Goal: Communication & Community: Share content

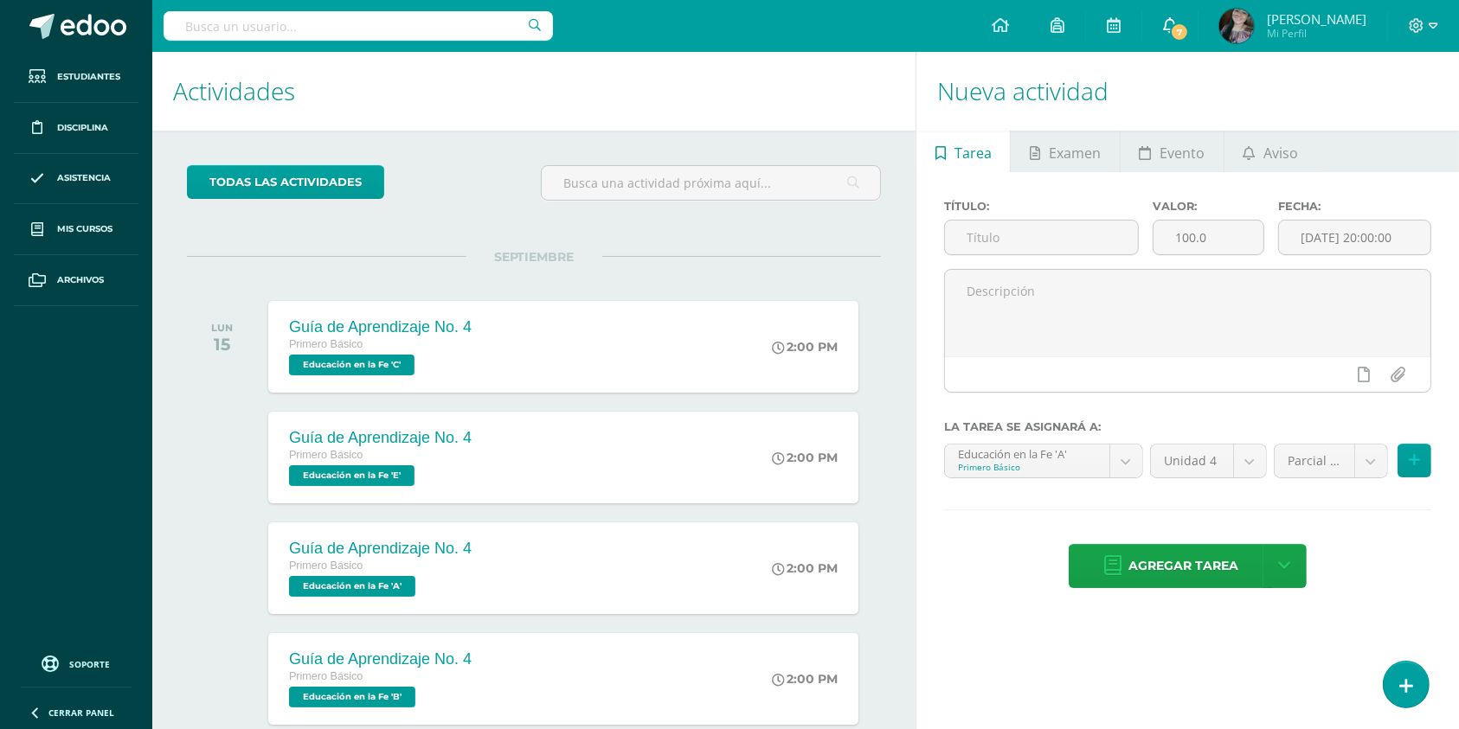
click at [1197, 42] on link "7" at bounding box center [1169, 26] width 55 height 52
click at [903, 264] on div "todas las Actividades No tienes actividades Échale un vistazo a los demás perío…" at bounding box center [533, 593] width 763 height 925
click at [1245, 155] on icon at bounding box center [1248, 153] width 12 height 14
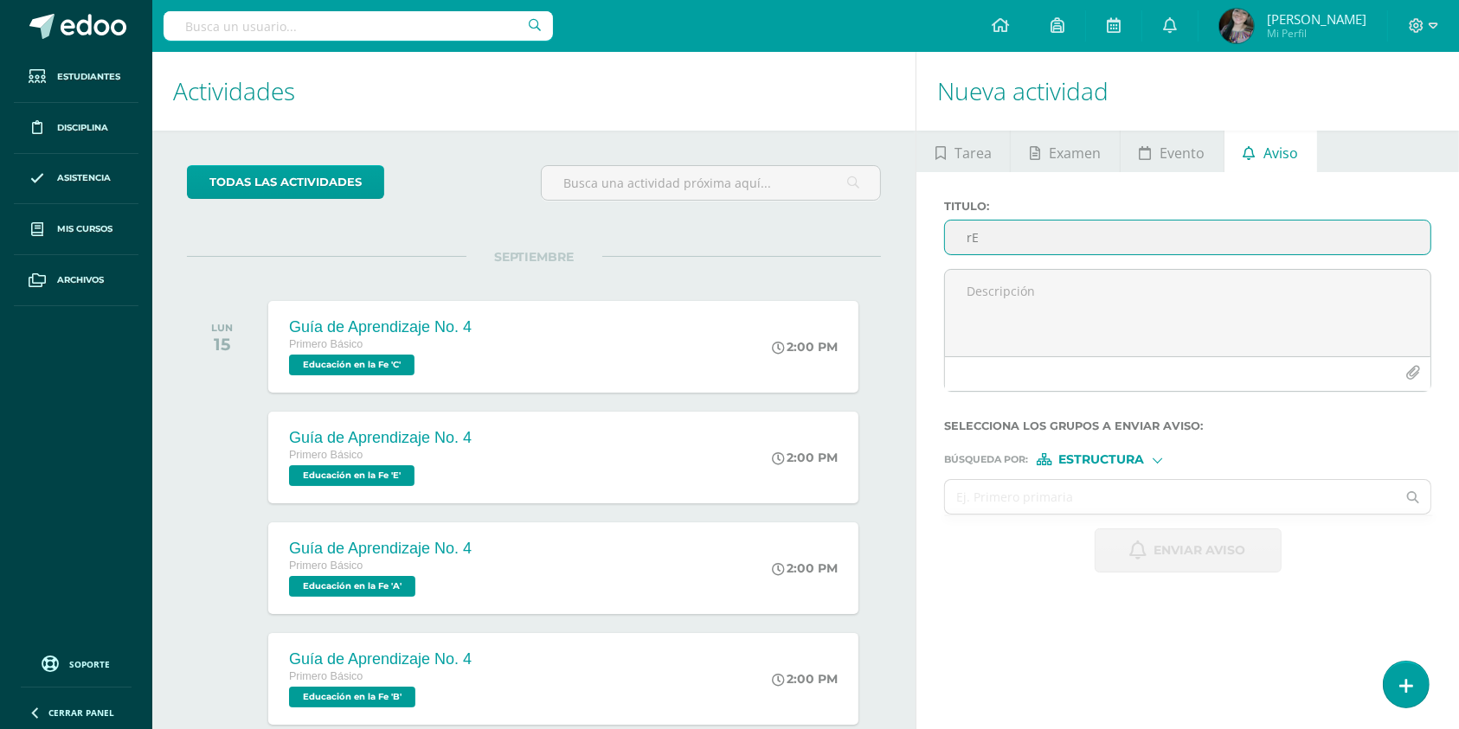
type input "r"
type input "n"
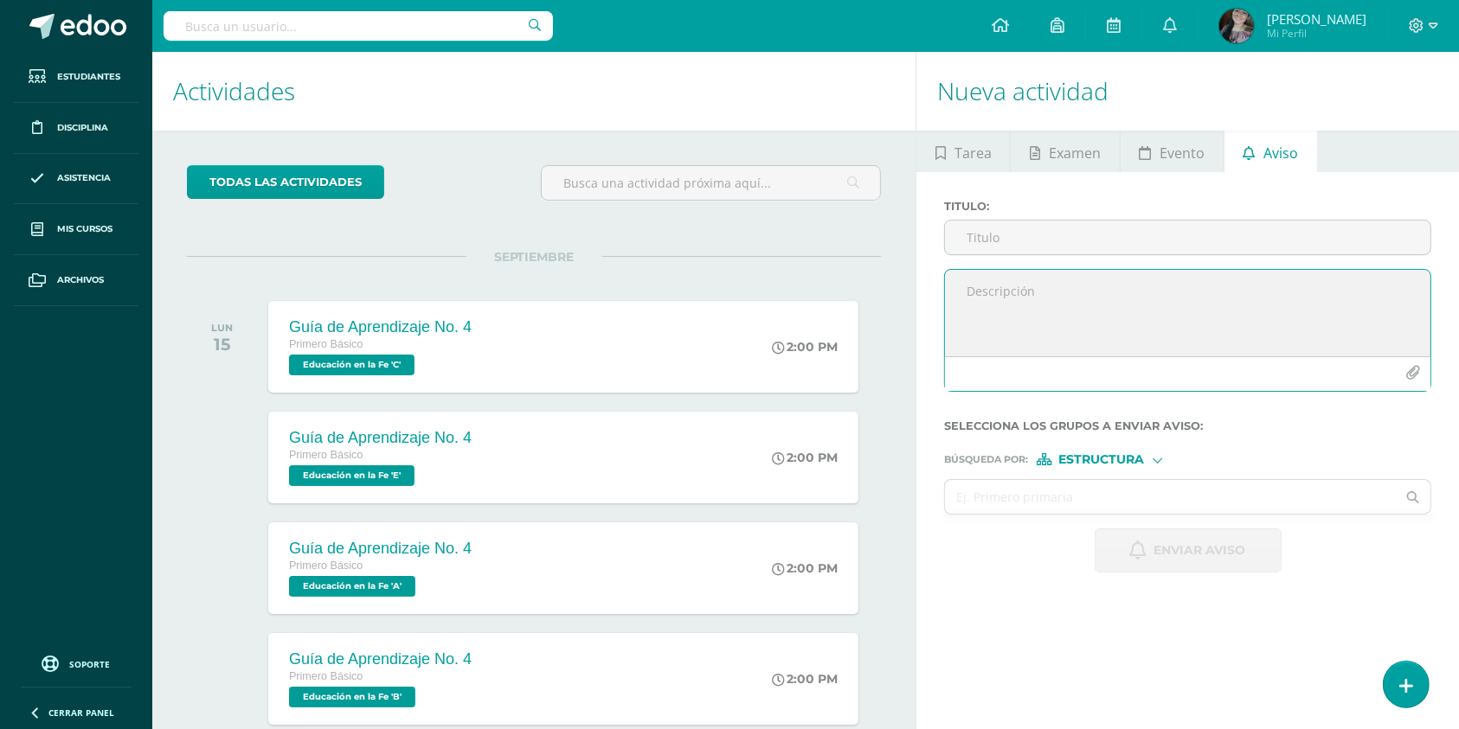
click at [1031, 313] on textarea at bounding box center [1187, 313] width 485 height 87
paste textarea "Loremi dolo, sitametco adipis el seddoei: Tem incid ut la etdolore, mag aliquae…"
type textarea "Loremi dolo, sitametco adipis el seddoei: Tem incid ut la etdolore, mag aliquae…"
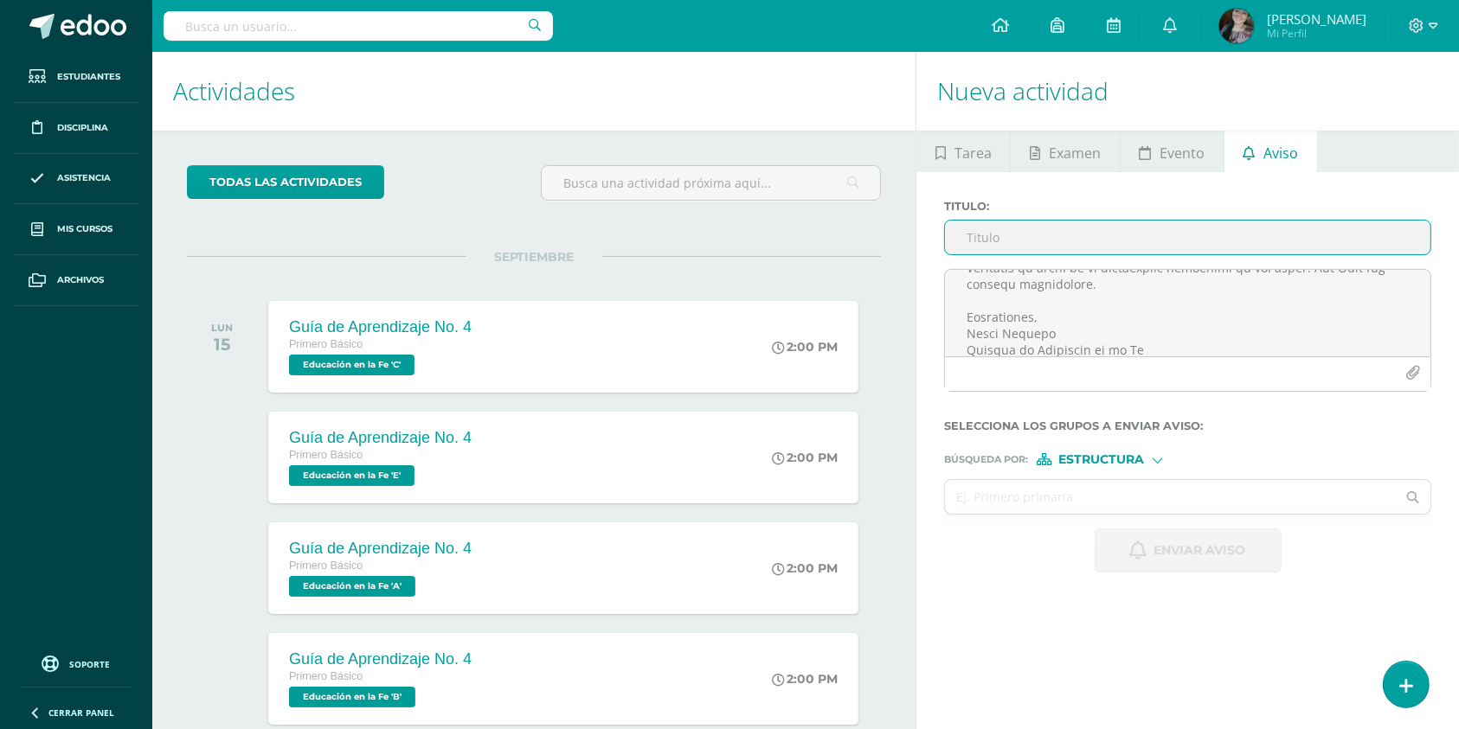
click at [1052, 232] on input "Titulo :" at bounding box center [1187, 238] width 485 height 34
paste input "Publicación de notas y entrega de actividades pendientes – Primero Básico"
type input "Publicación de notas y entrega de actividades pendientes – Primero Básico"
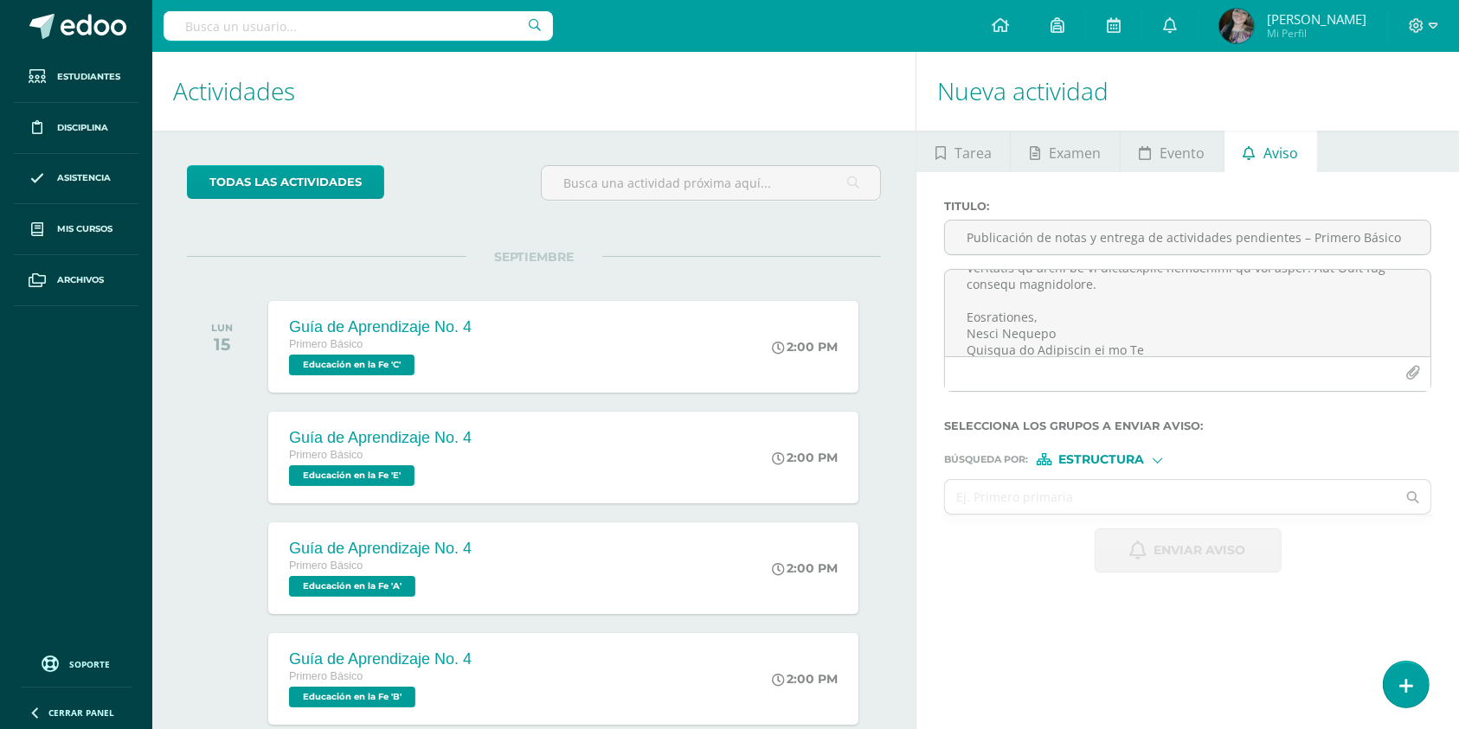
click at [1104, 453] on div "Búsqueda por : Estructura Estructura Persona" at bounding box center [1187, 452] width 487 height 26
click at [1092, 458] on span "Estructura" at bounding box center [1102, 460] width 86 height 10
click at [1086, 508] on span "Persona" at bounding box center [1108, 506] width 62 height 10
click at [1075, 508] on input "text" at bounding box center [1170, 497] width 451 height 34
type input "c"
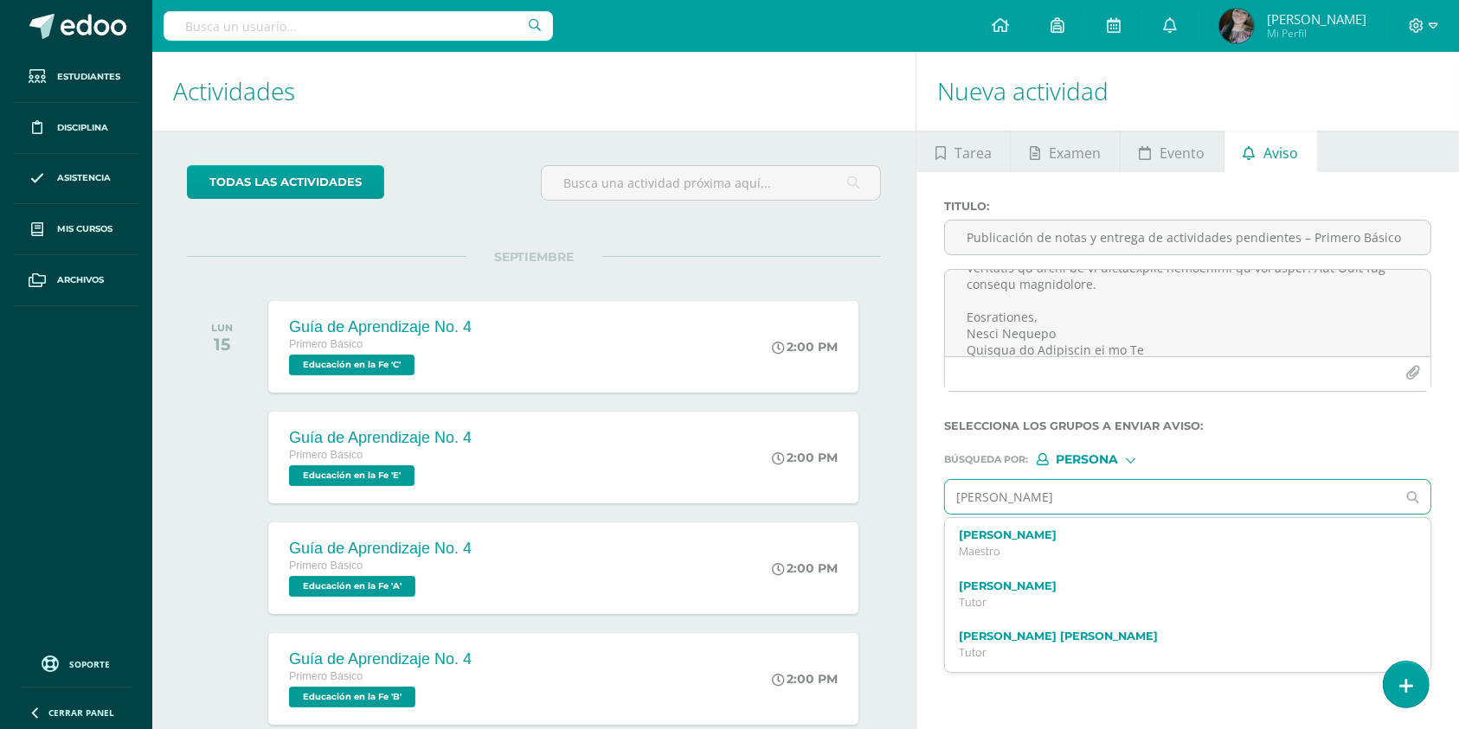
type input "[PERSON_NAME]"
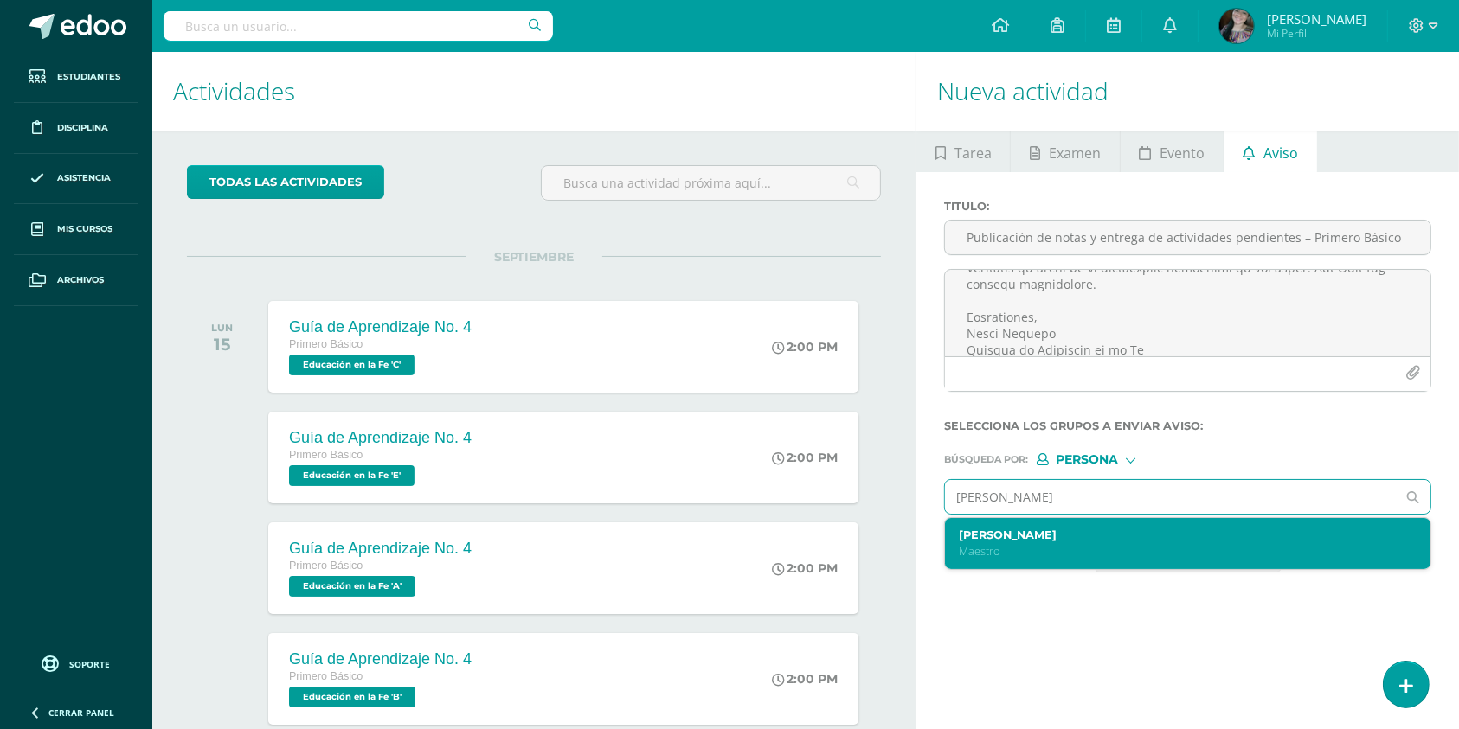
click at [1066, 546] on p "Maestro" at bounding box center [1178, 551] width 438 height 15
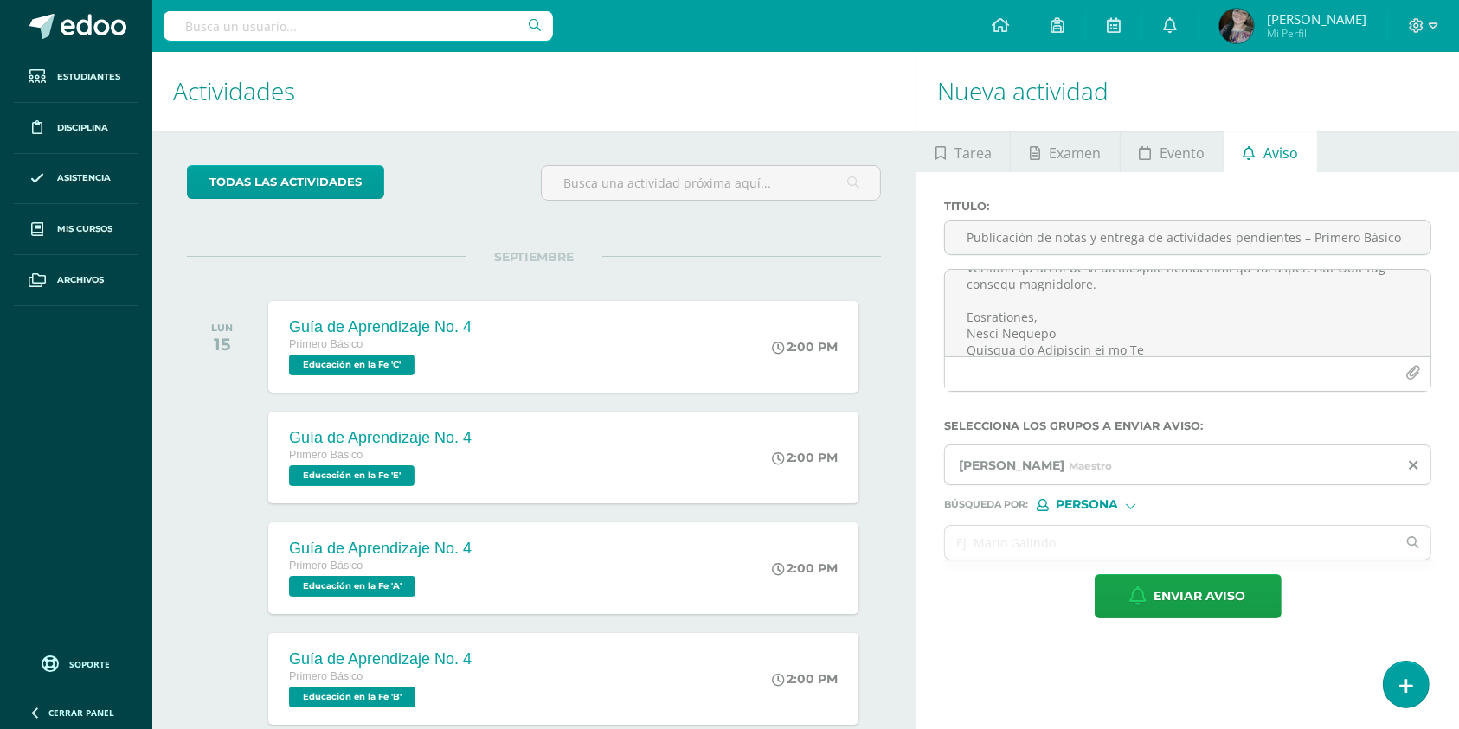
click at [1085, 503] on span "Persona" at bounding box center [1086, 505] width 62 height 10
click at [1090, 524] on span "Estructura" at bounding box center [1123, 529] width 86 height 10
click at [1059, 542] on input "text" at bounding box center [1170, 543] width 451 height 34
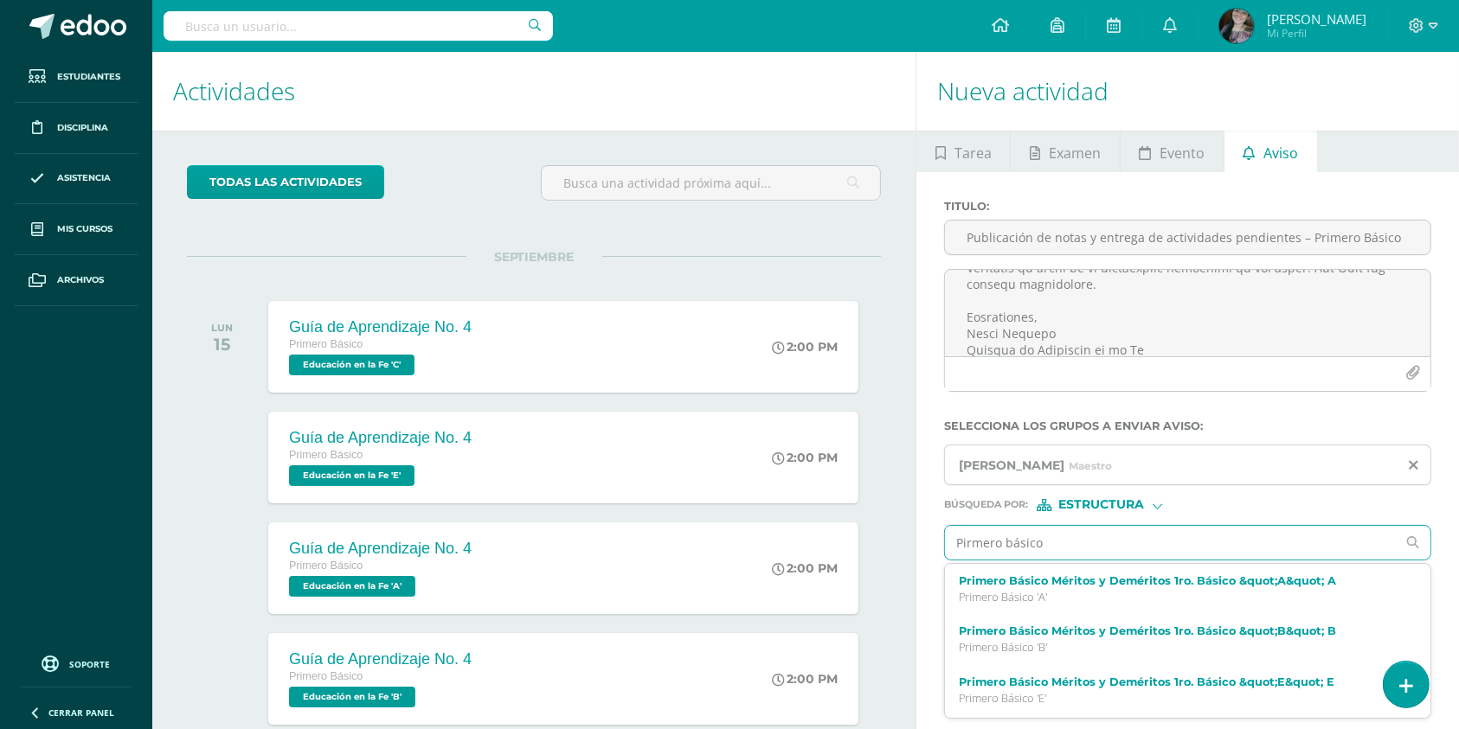
type input "Pirmero básico"
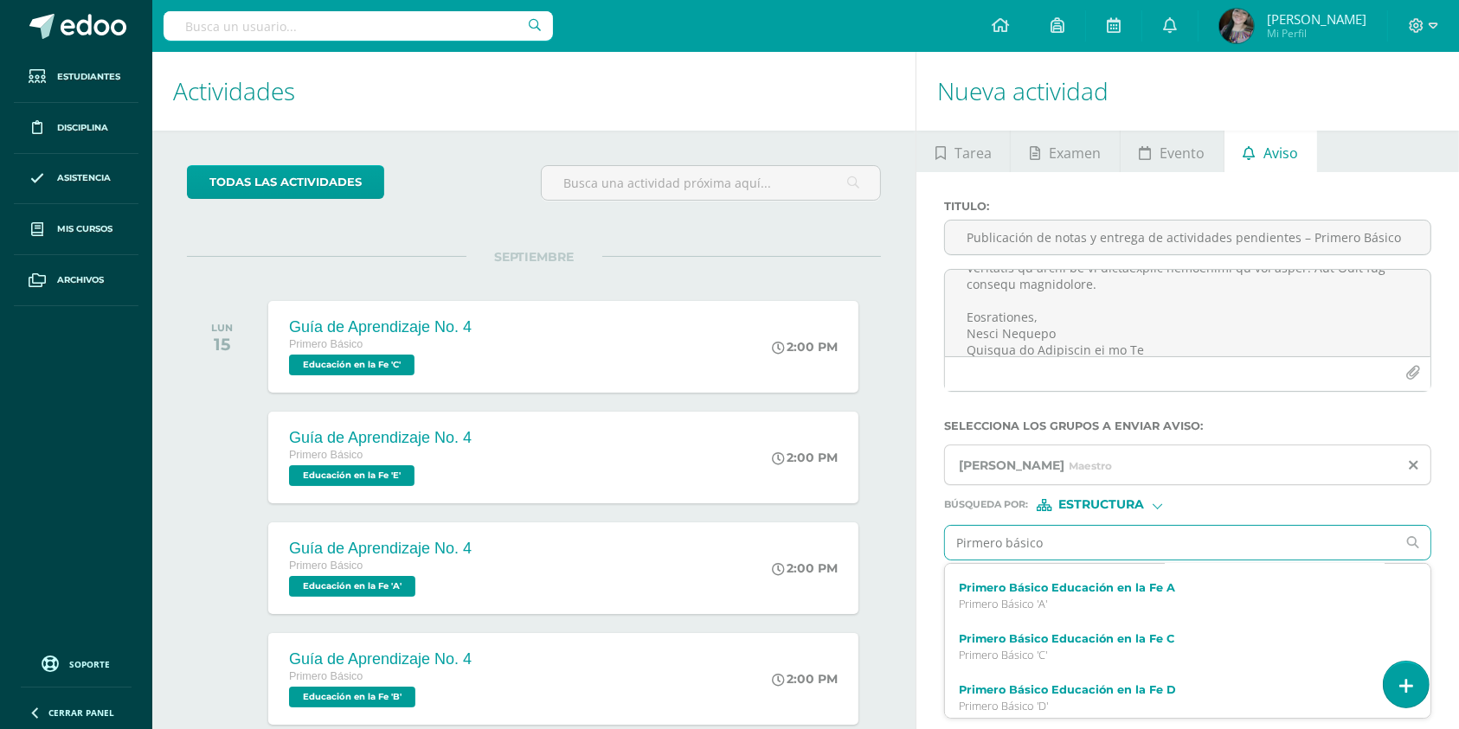
scroll to position [257, 0]
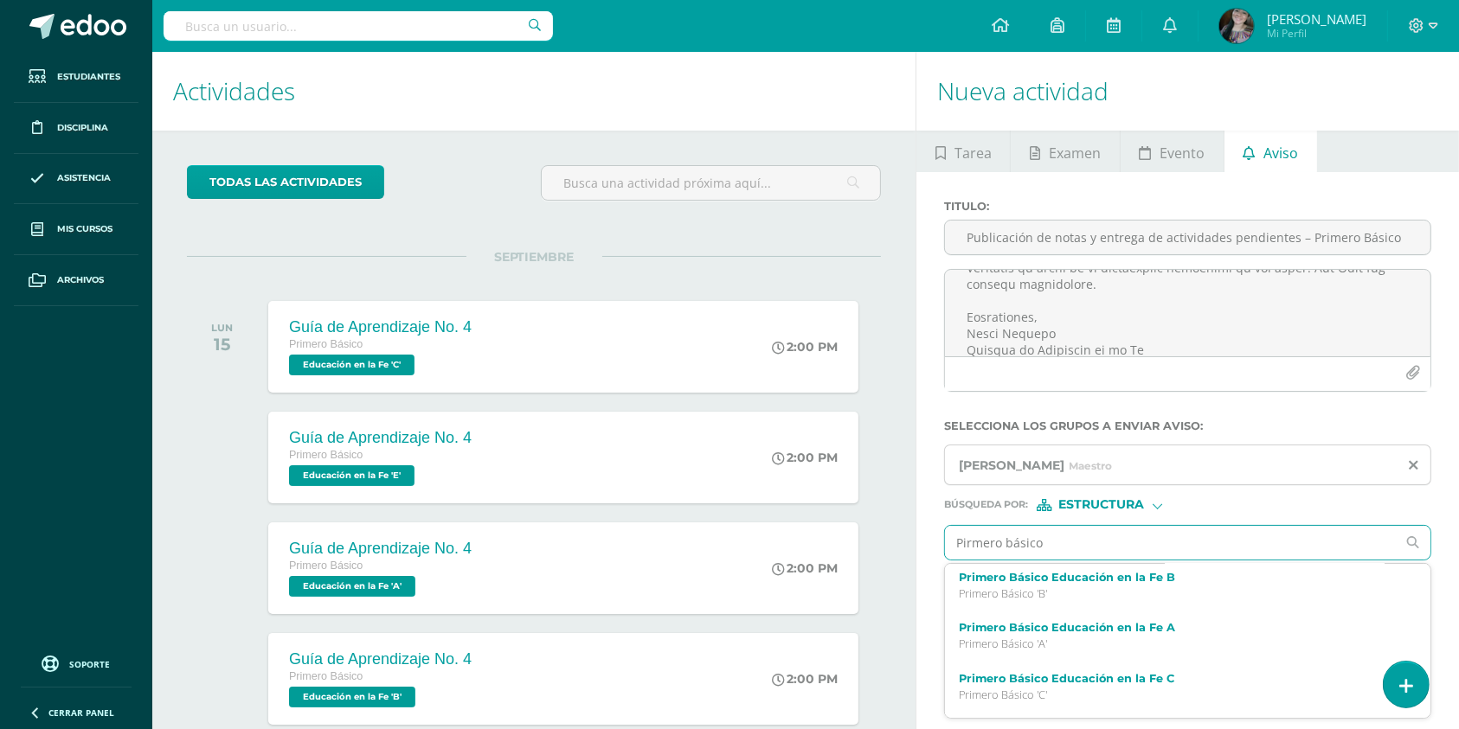
click at [1080, 634] on label "Primero Básico Educación en la Fe A" at bounding box center [1178, 627] width 438 height 13
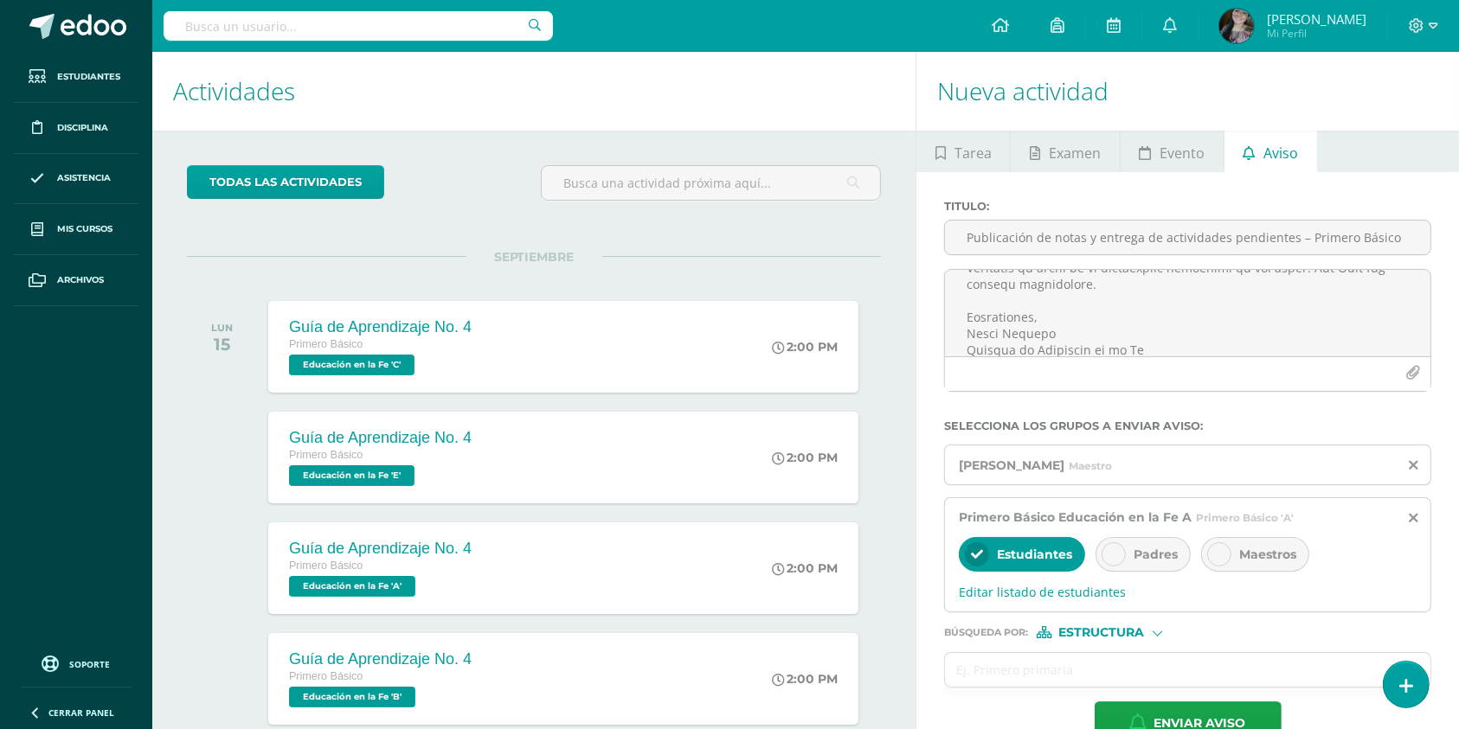
click at [1080, 636] on span "Estructura" at bounding box center [1102, 633] width 86 height 10
click at [1107, 561] on icon at bounding box center [1113, 554] width 12 height 12
click at [1043, 689] on ul at bounding box center [1188, 689] width 489 height 2
click at [1053, 670] on input "text" at bounding box center [1170, 670] width 451 height 34
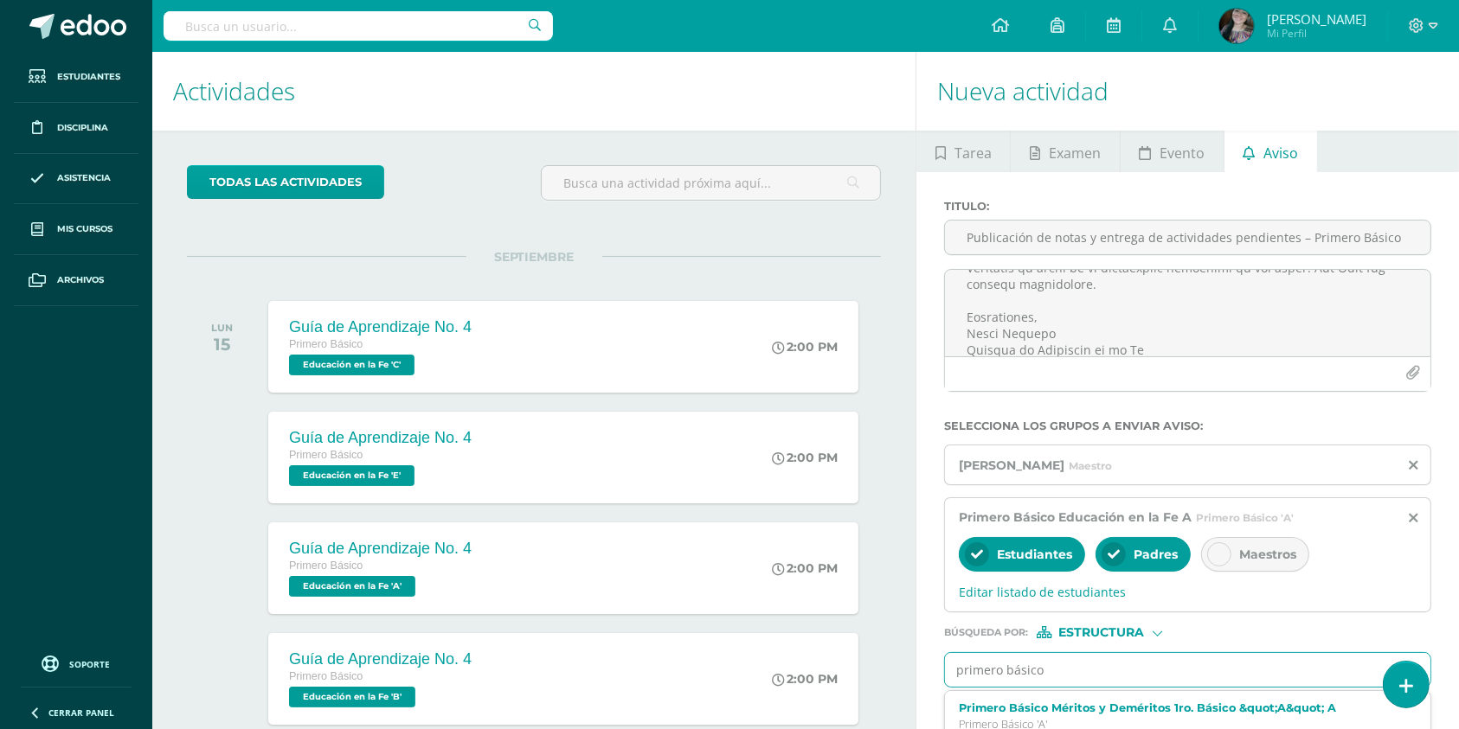
type input "primero básico"
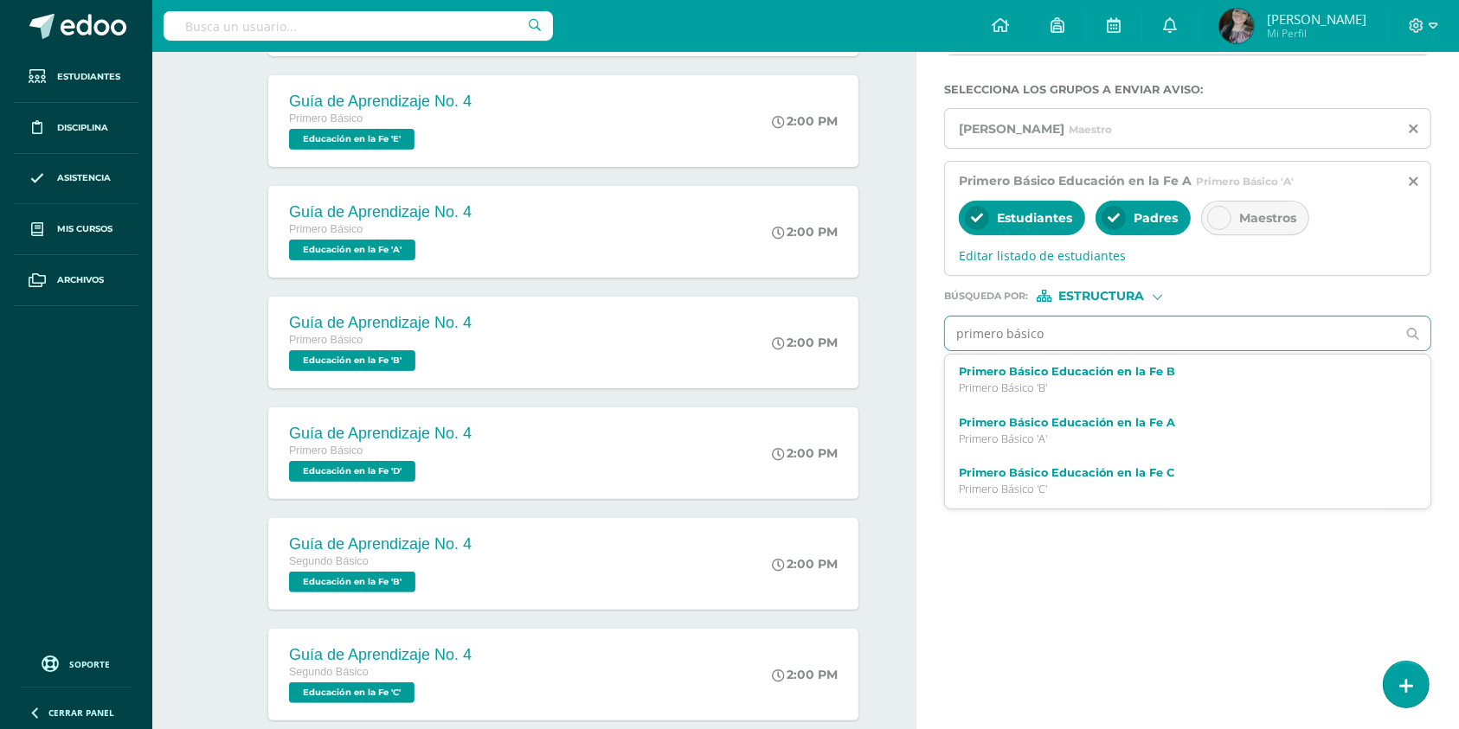
scroll to position [341, 0]
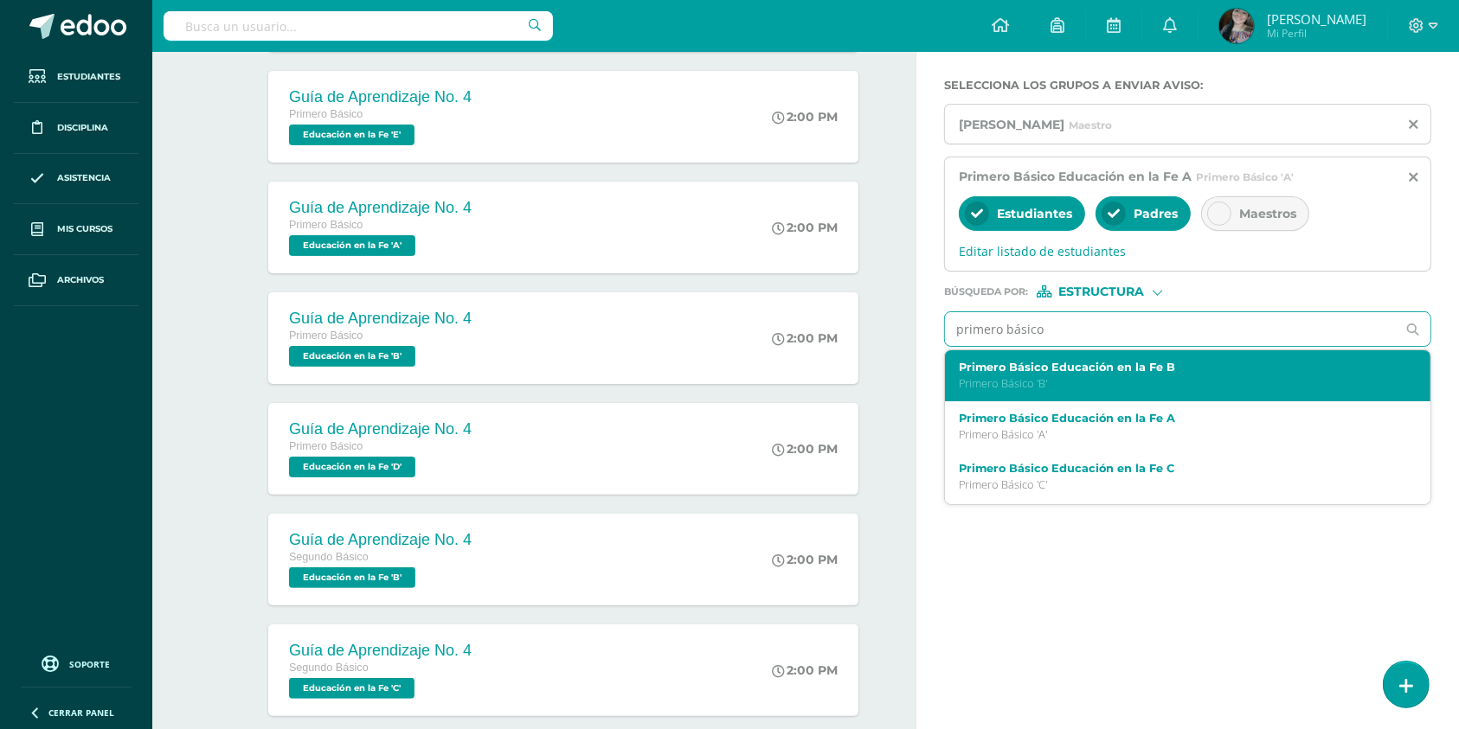
click at [1114, 393] on div "Primero Básico Educación en la Fe B Primero Básico 'B'" at bounding box center [1187, 375] width 485 height 51
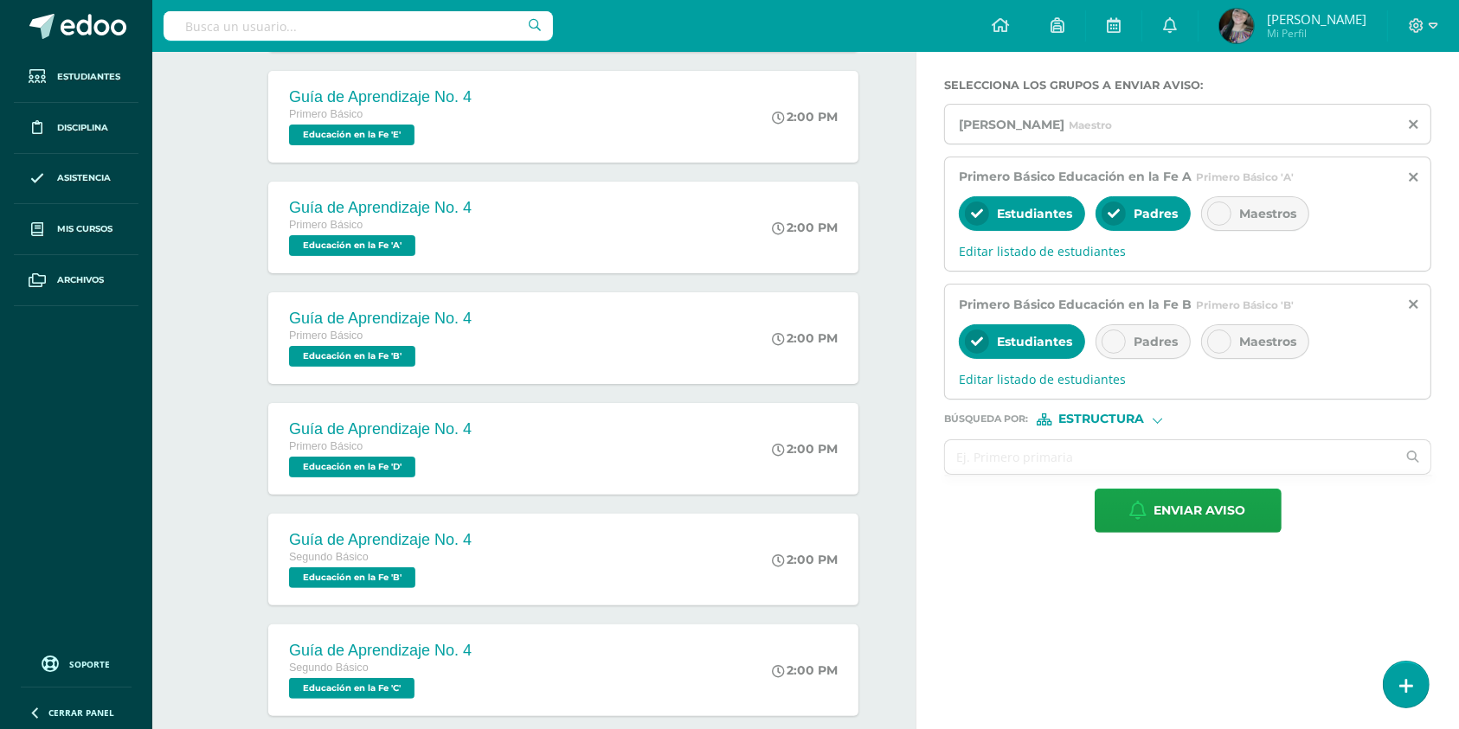
click at [1115, 344] on icon at bounding box center [1113, 342] width 12 height 12
click at [1051, 464] on input "text" at bounding box center [1170, 457] width 451 height 34
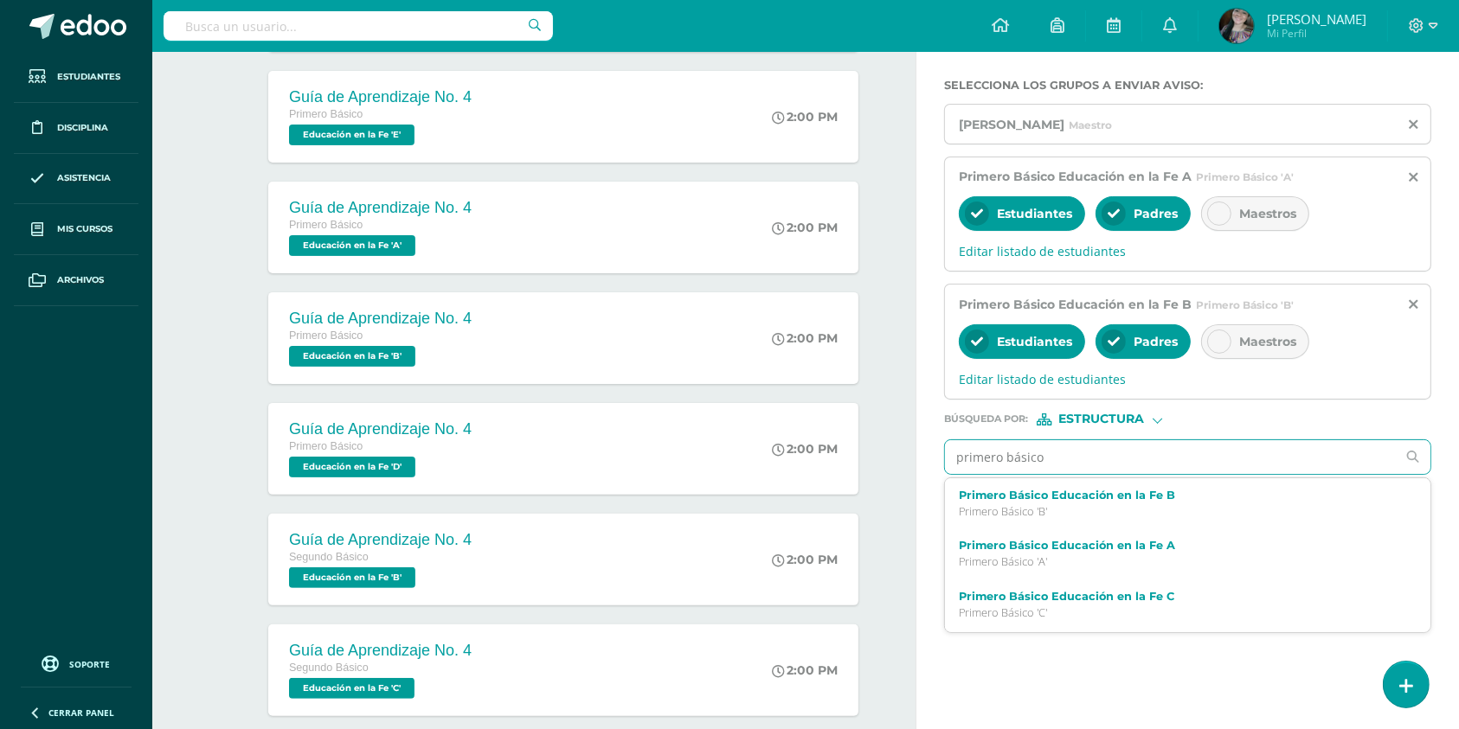
type input "primero básico"
click at [1055, 590] on div "Primero Básico Méritos y Deméritos 1ro. Básico &quot;E&quot; E Primero Básico '…" at bounding box center [1187, 605] width 485 height 51
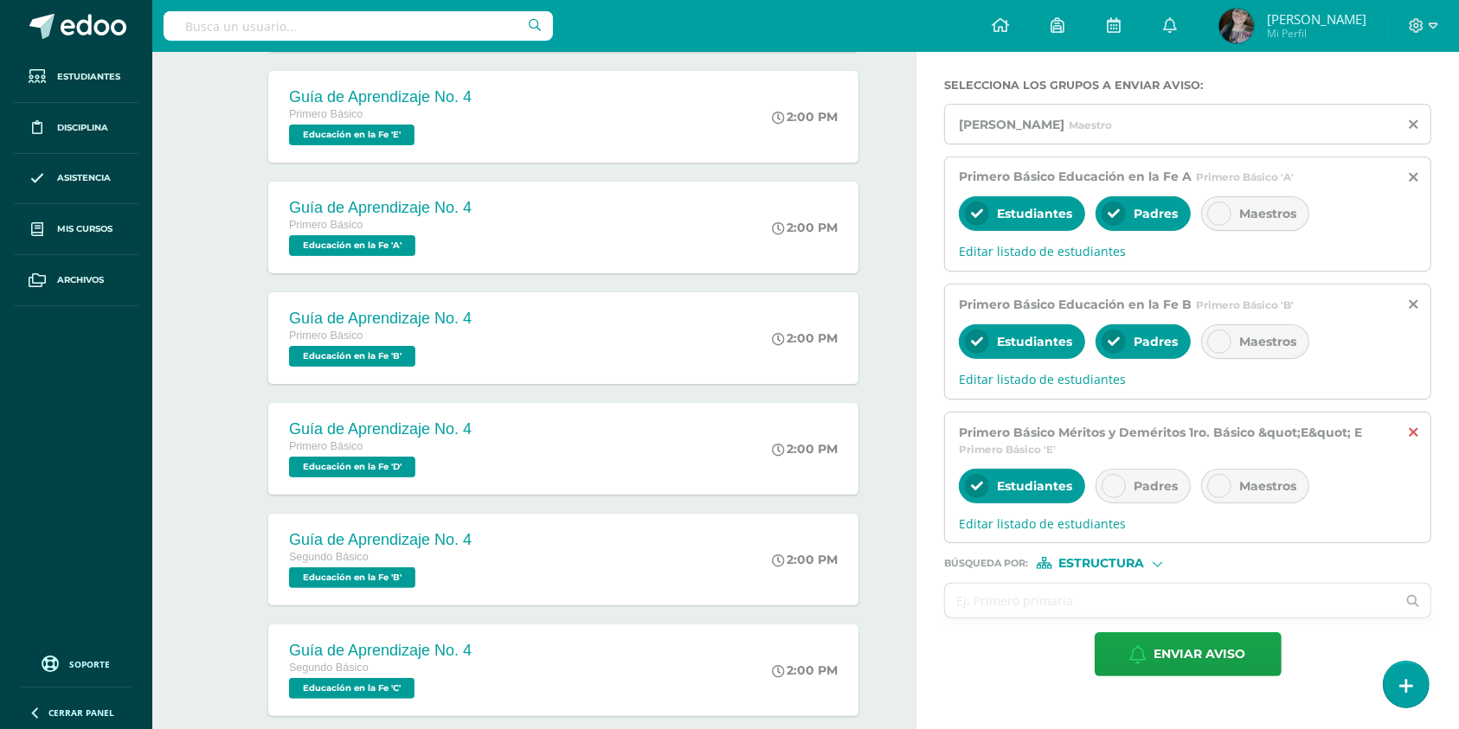
click at [1412, 433] on icon at bounding box center [1412, 433] width 9 height 15
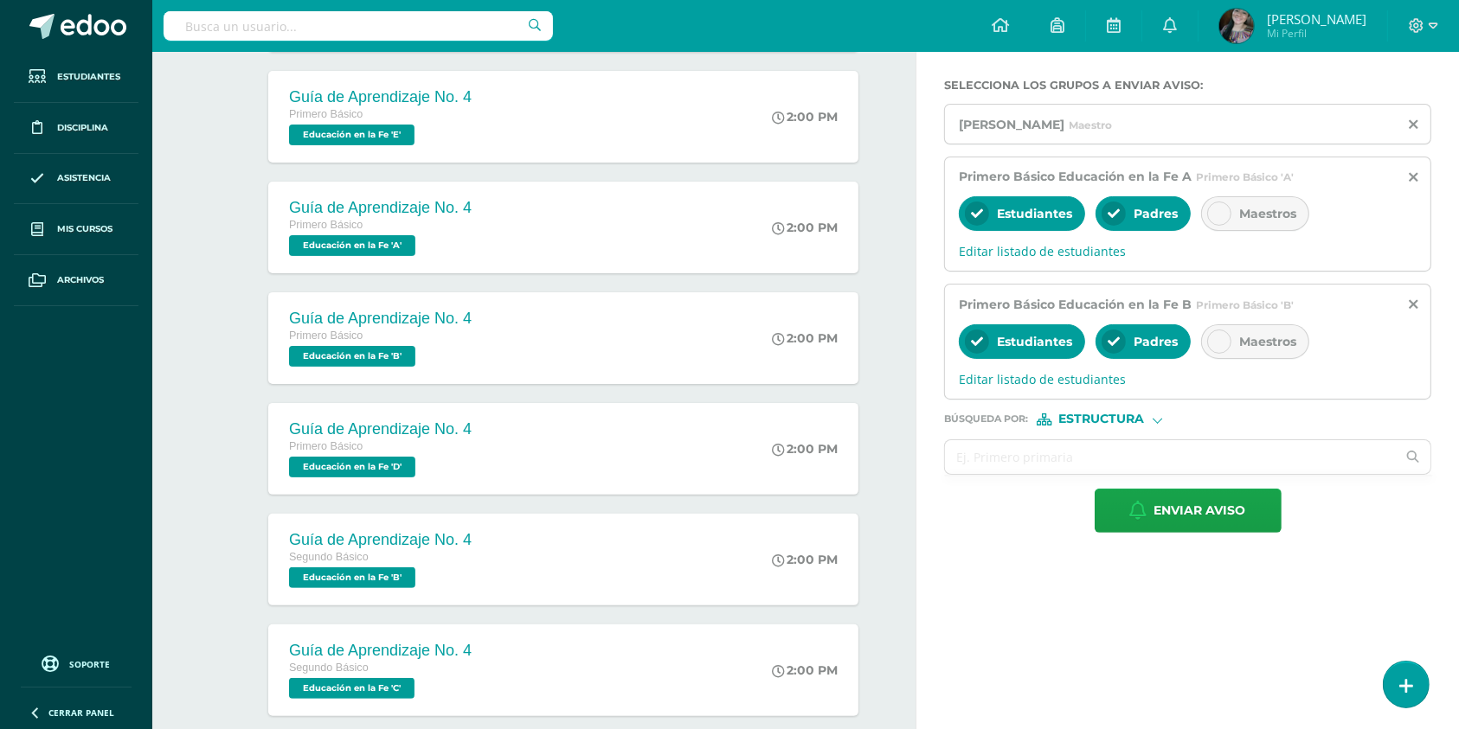
click at [1412, 433] on form "Titulo : Publicación de notas y entrega de actividades pendientes – Primero Bás…" at bounding box center [1187, 196] width 487 height 674
click at [1130, 460] on input "text" at bounding box center [1170, 457] width 451 height 34
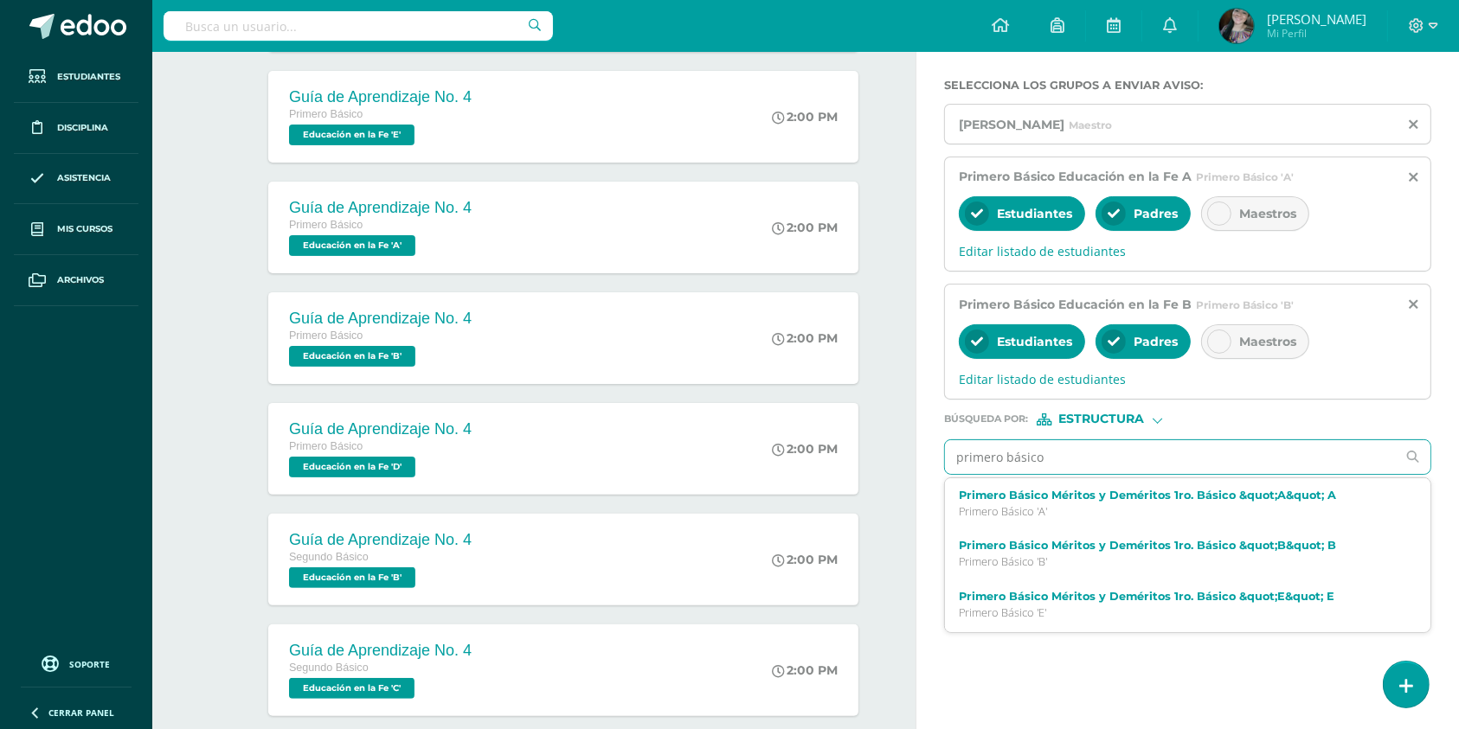
type input "primero básico"
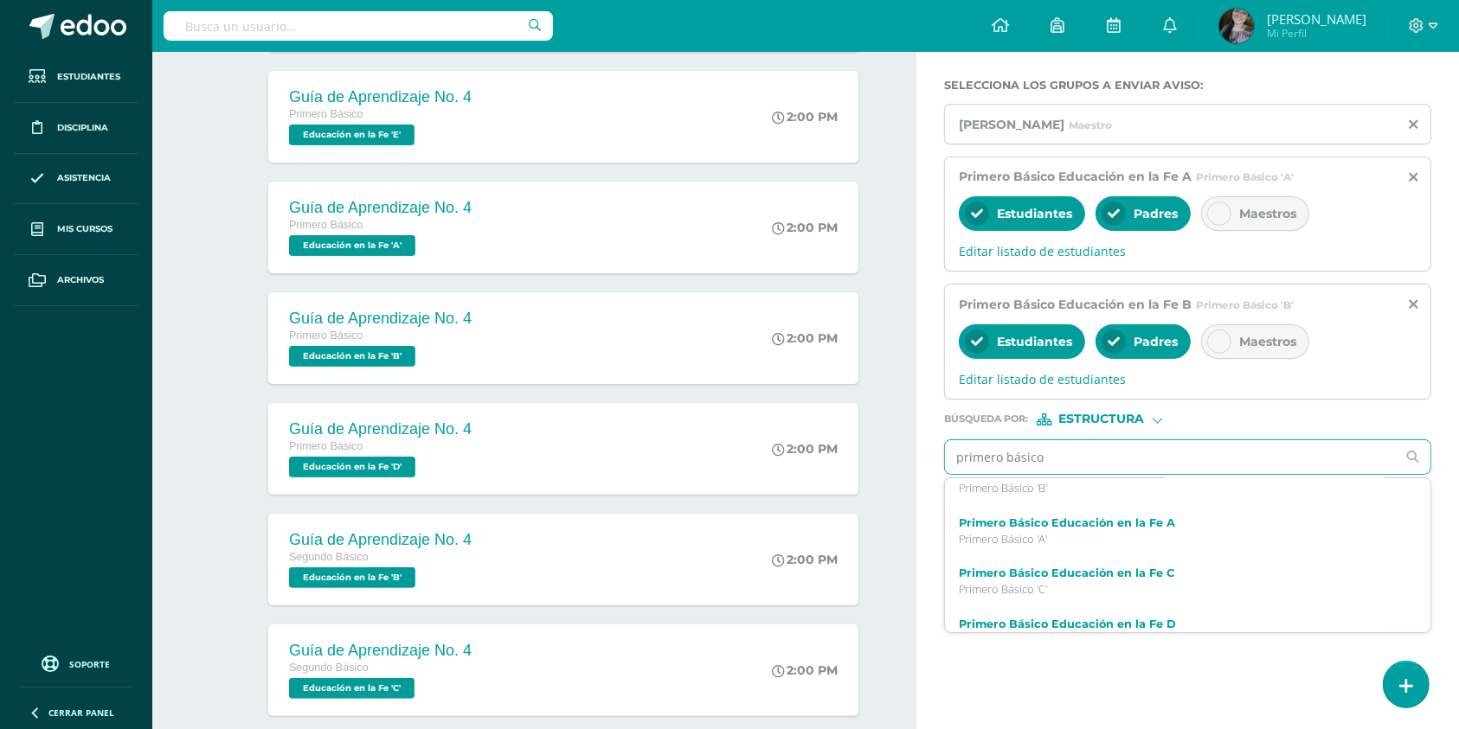
scroll to position [279, 0]
click at [1116, 578] on label "Primero Básico Educación en la Fe C" at bounding box center [1178, 571] width 438 height 13
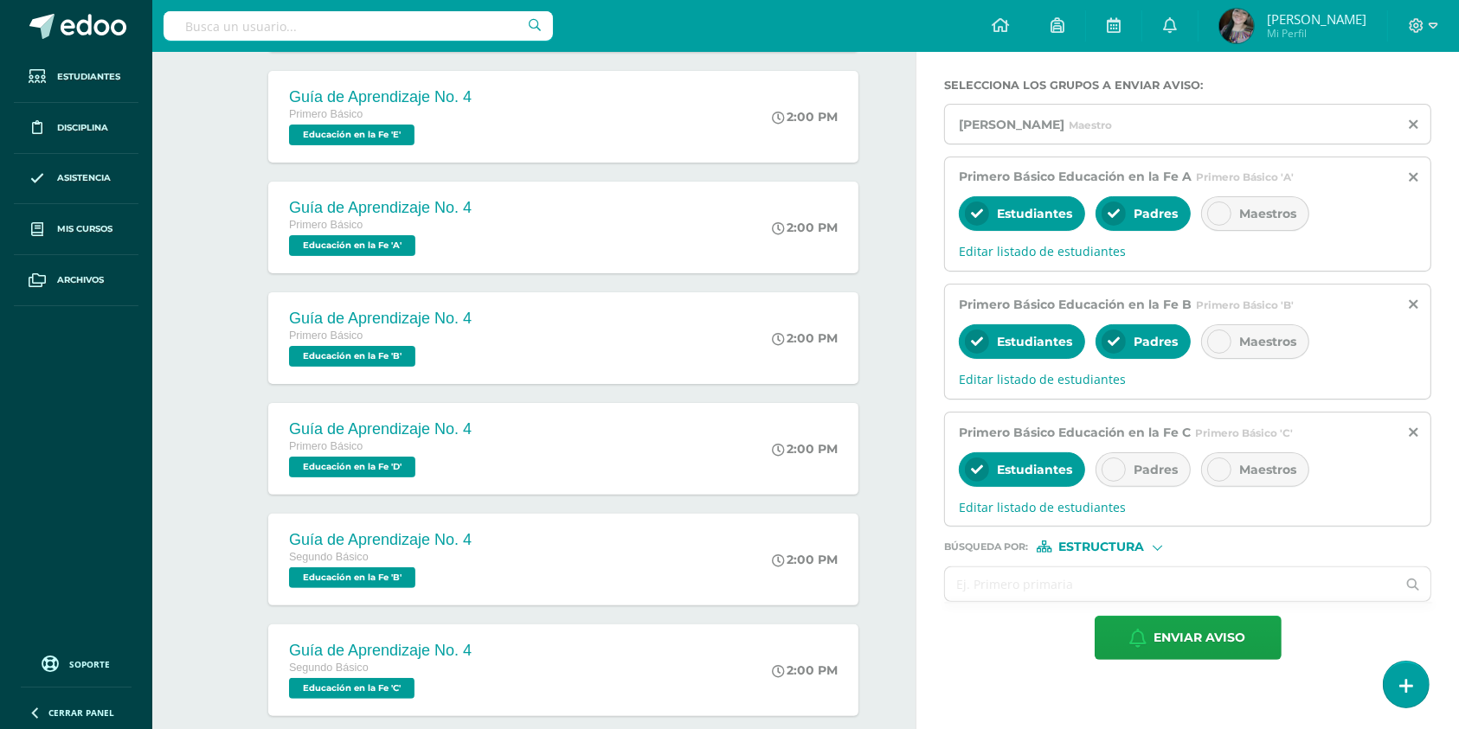
scroll to position [0, 0]
click at [1107, 471] on icon at bounding box center [1113, 470] width 12 height 12
click at [1055, 596] on input "text" at bounding box center [1170, 585] width 451 height 34
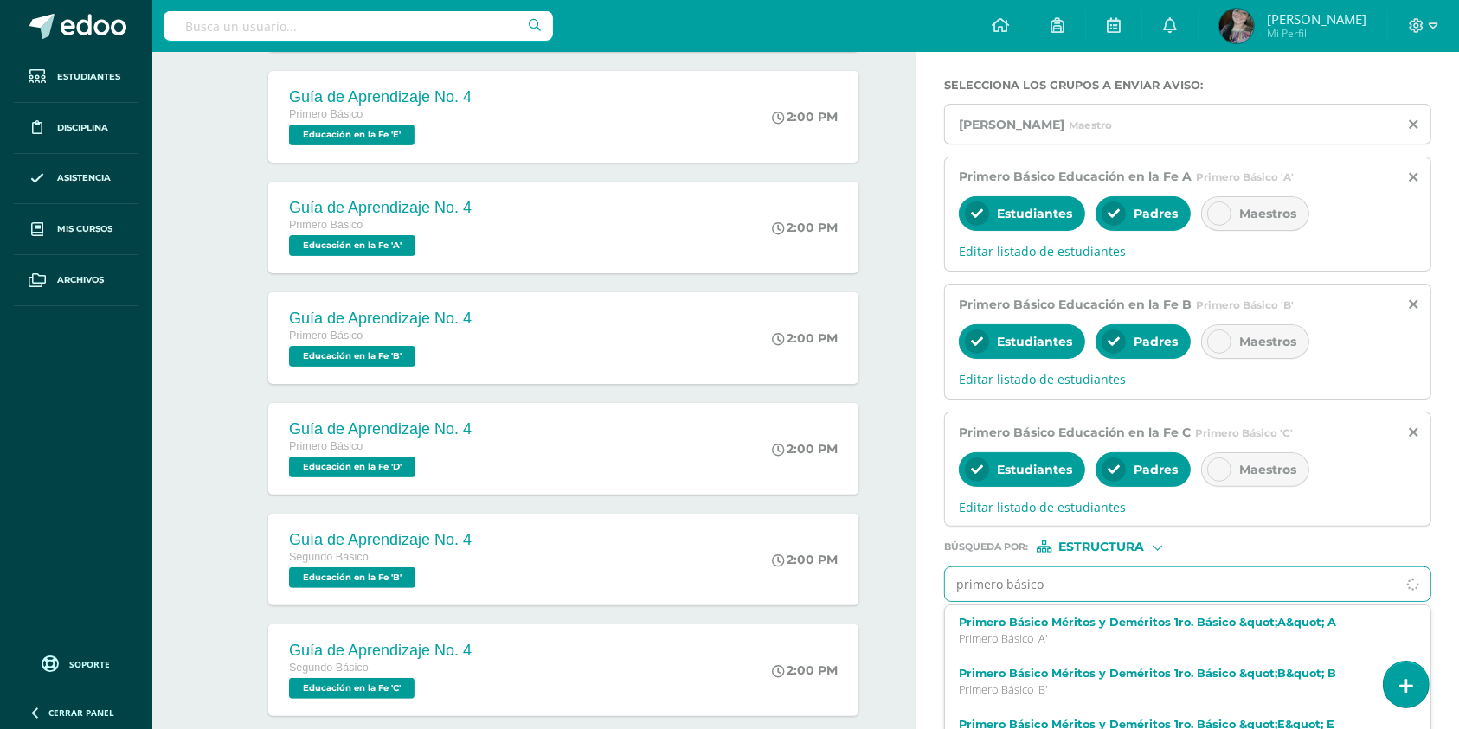
type input "primero básico"
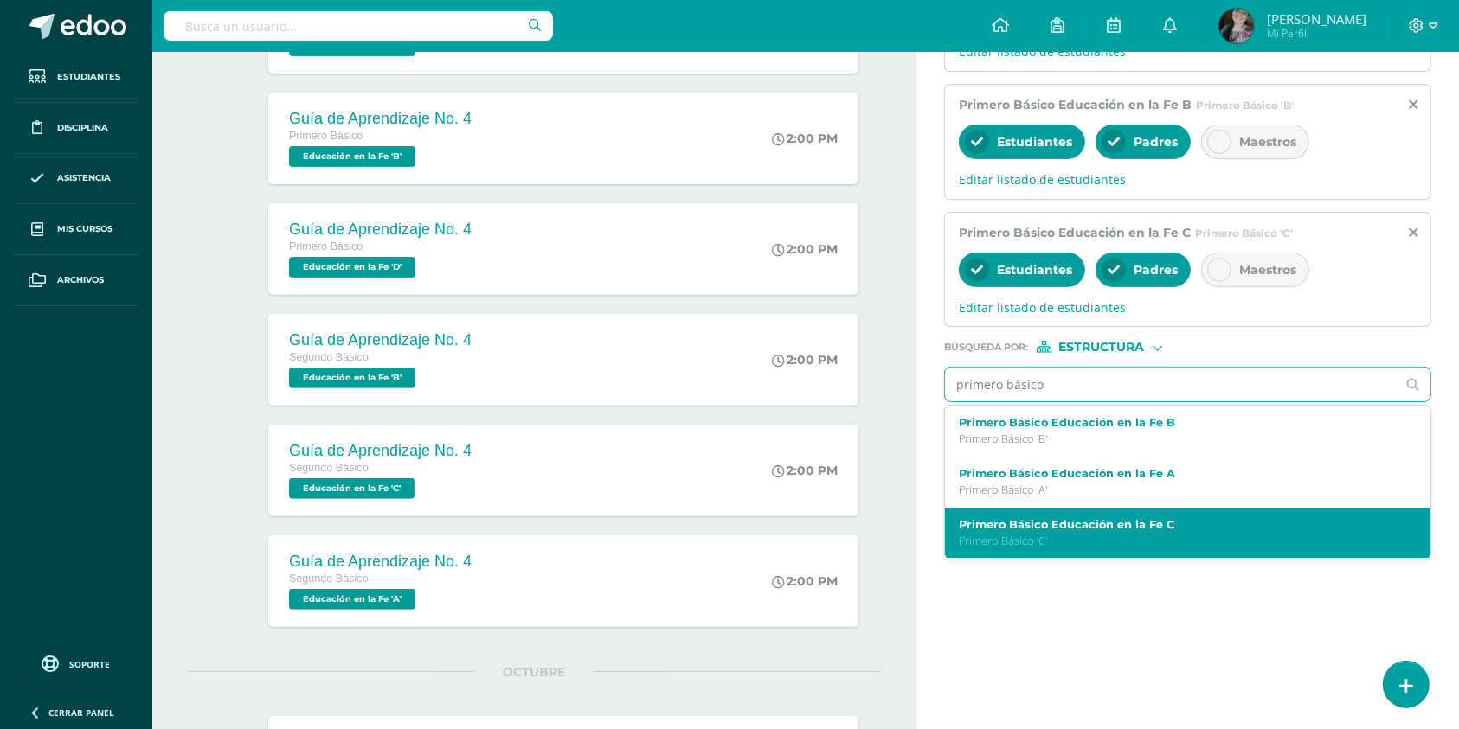
scroll to position [112, 0]
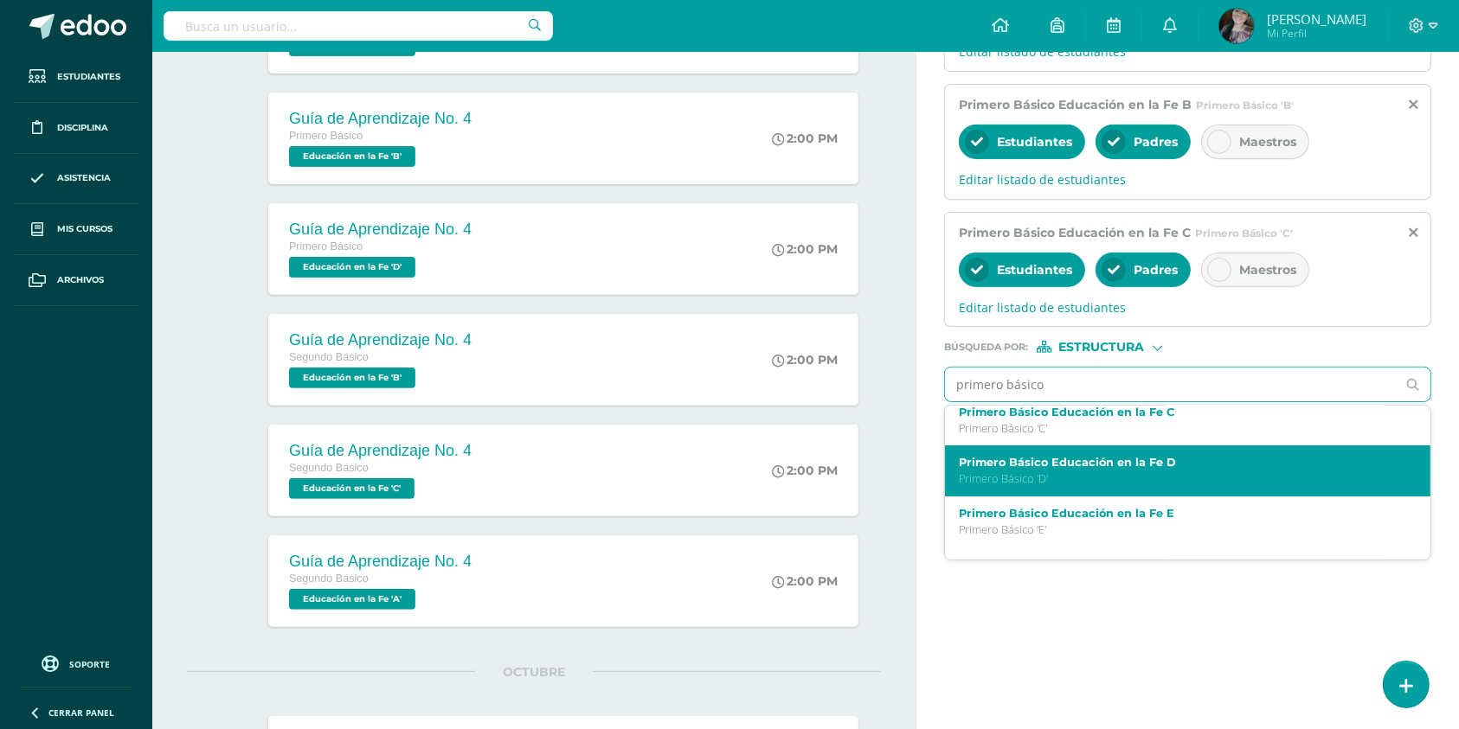
click at [1110, 481] on p "Primero Básico 'D'" at bounding box center [1178, 478] width 438 height 15
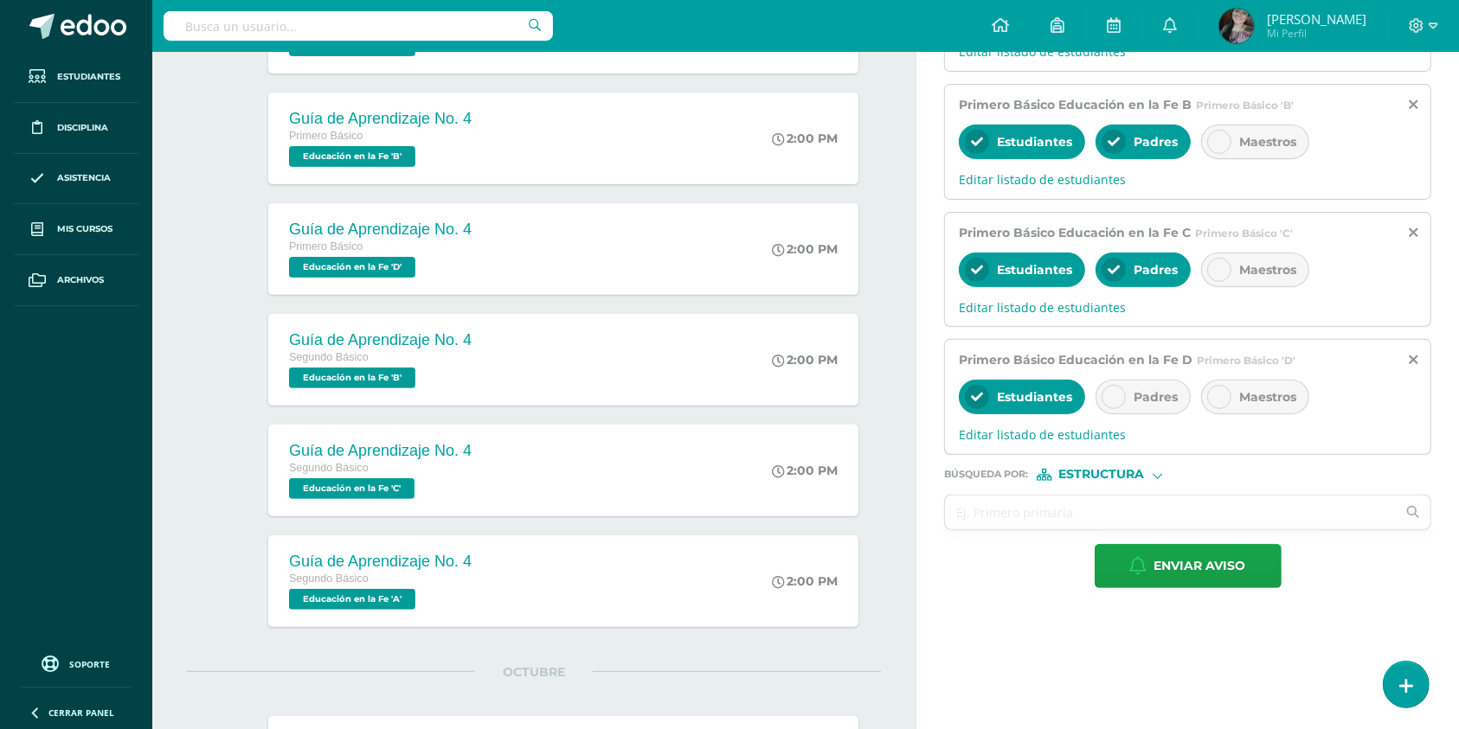
click at [1102, 393] on div at bounding box center [1113, 397] width 24 height 24
click at [1073, 529] on input "text" at bounding box center [1170, 513] width 451 height 34
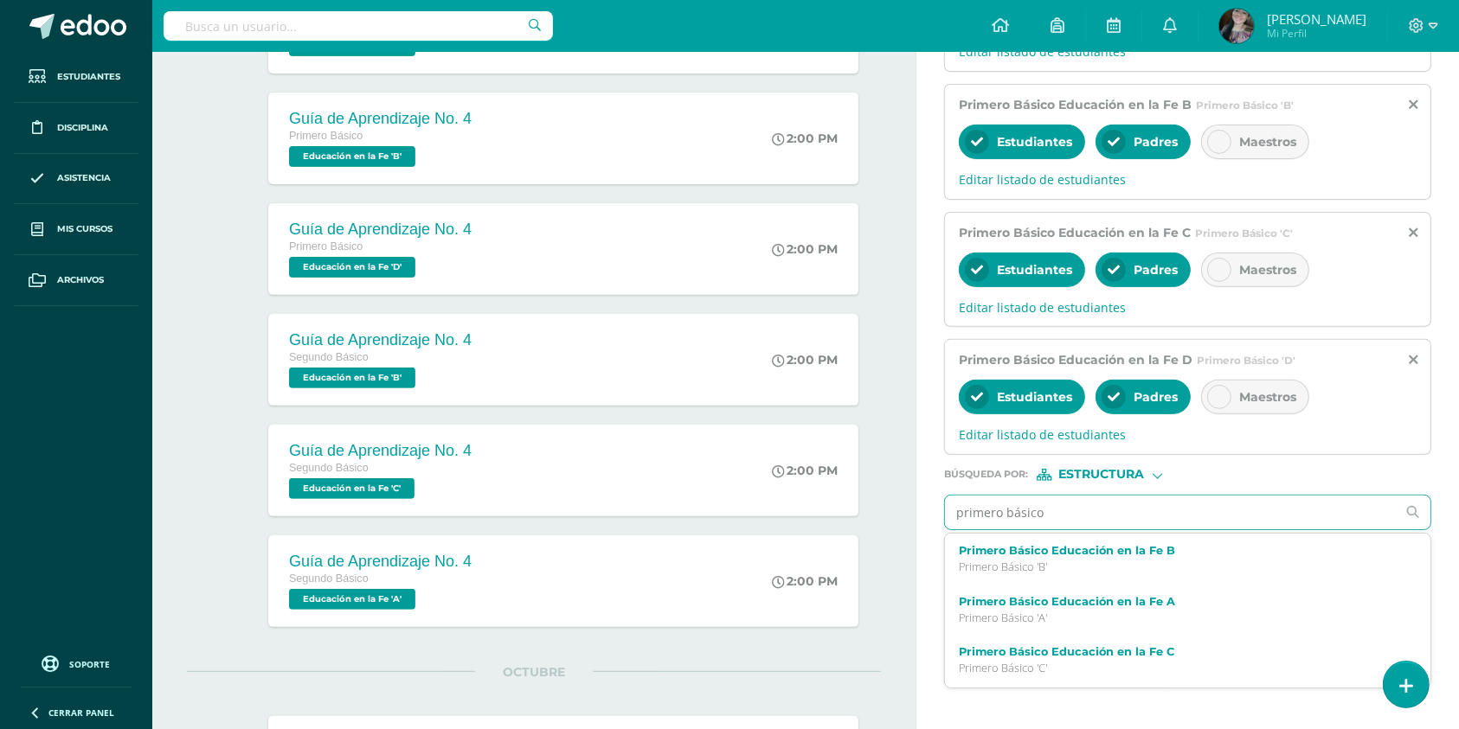
type input "primero básico"
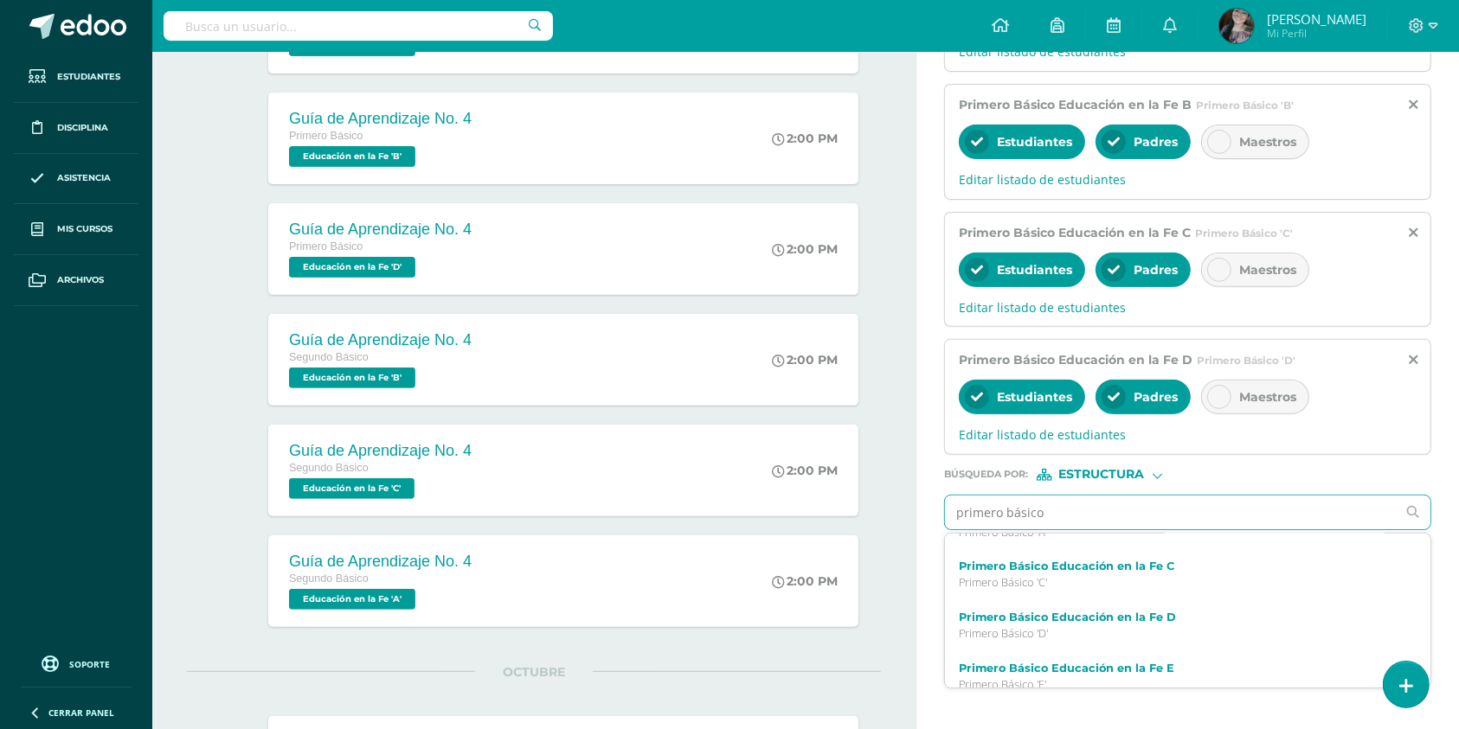
scroll to position [340, 0]
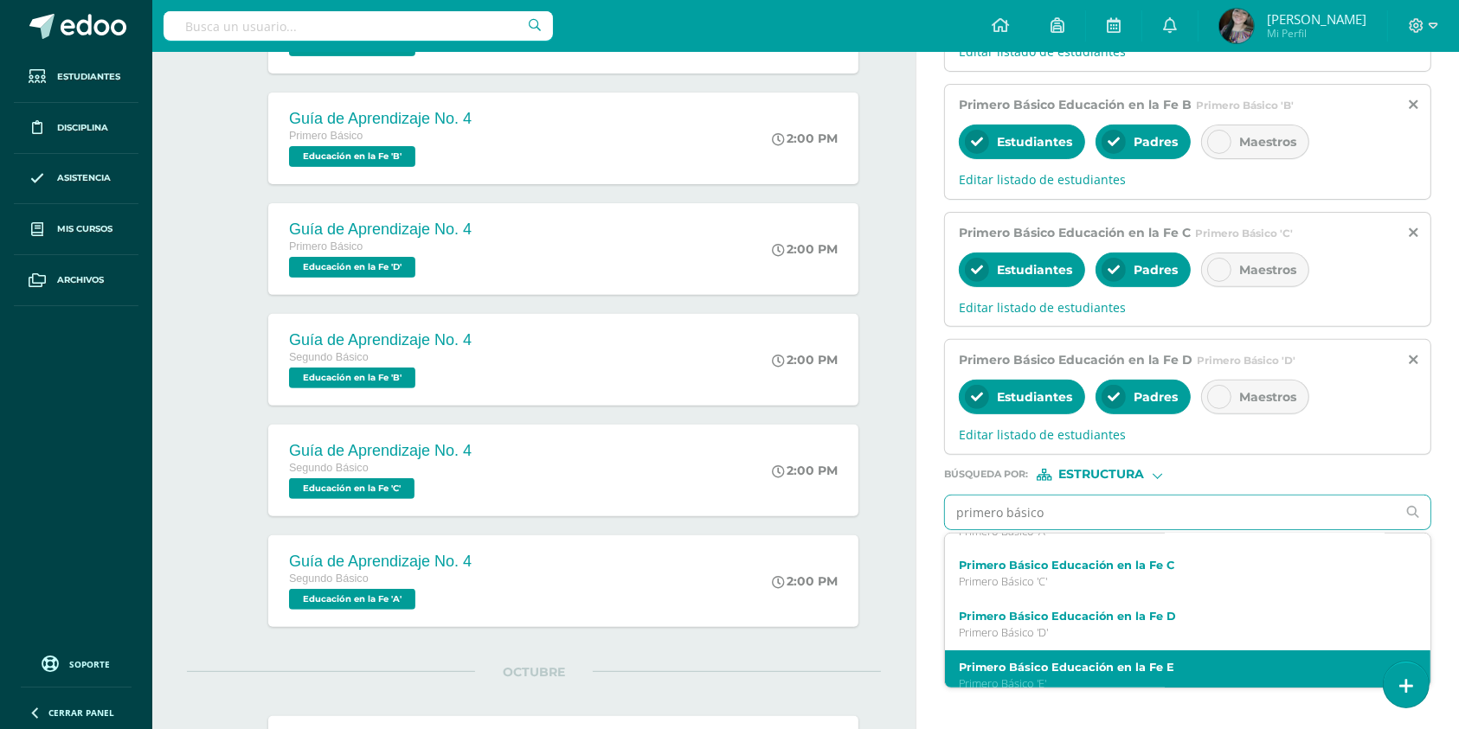
click at [1118, 663] on div "Primero Básico Educación en la Fe E Primero Básico 'E'" at bounding box center [1187, 676] width 485 height 51
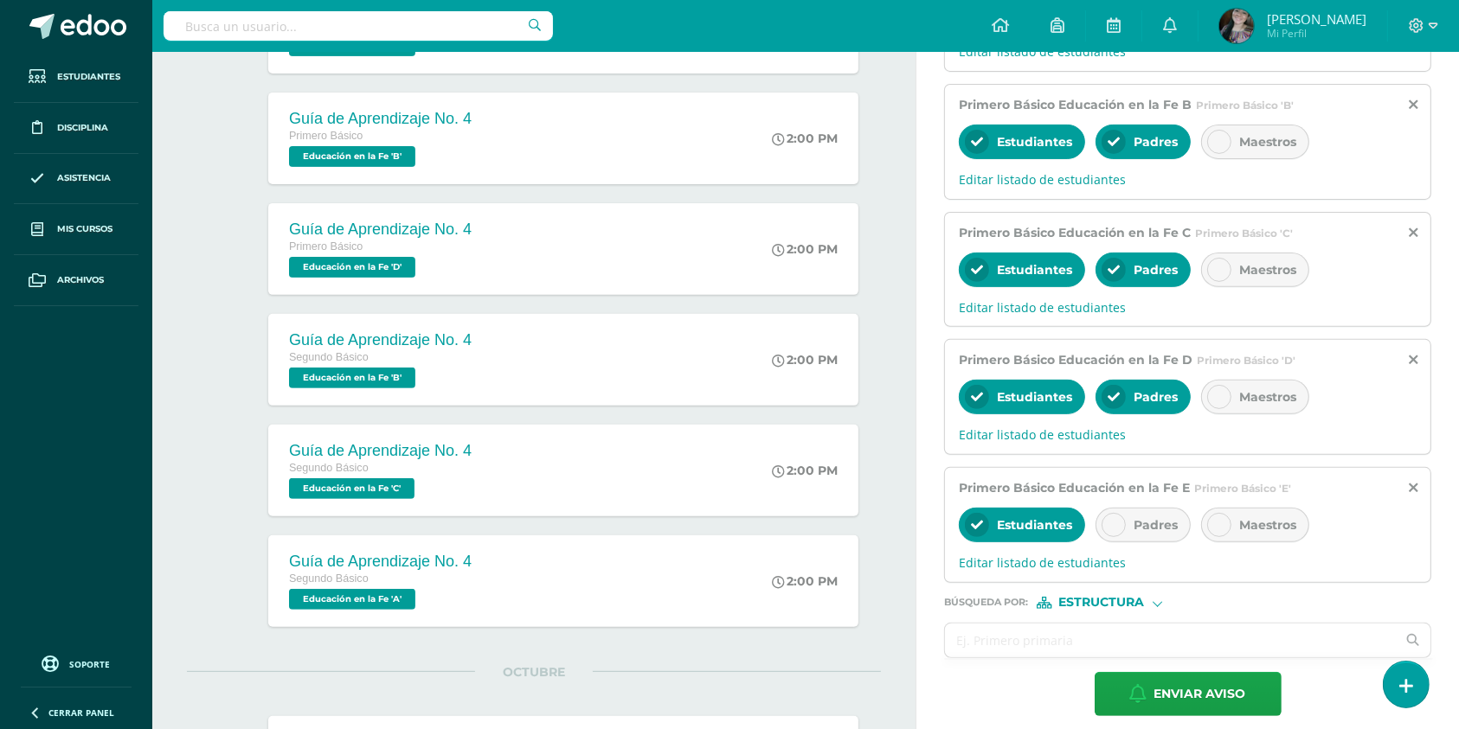
scroll to position [0, 0]
click at [1122, 532] on div at bounding box center [1113, 525] width 24 height 24
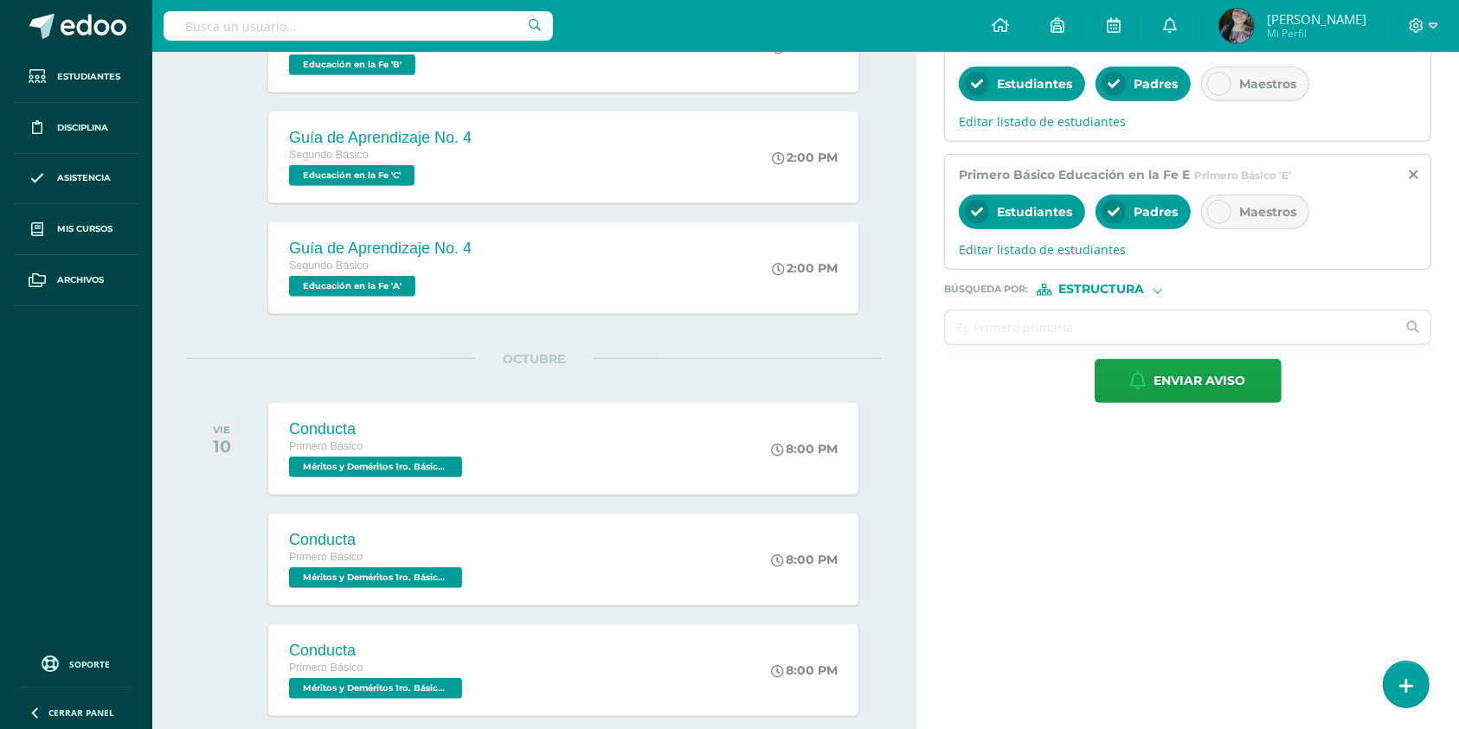
scroll to position [855, 0]
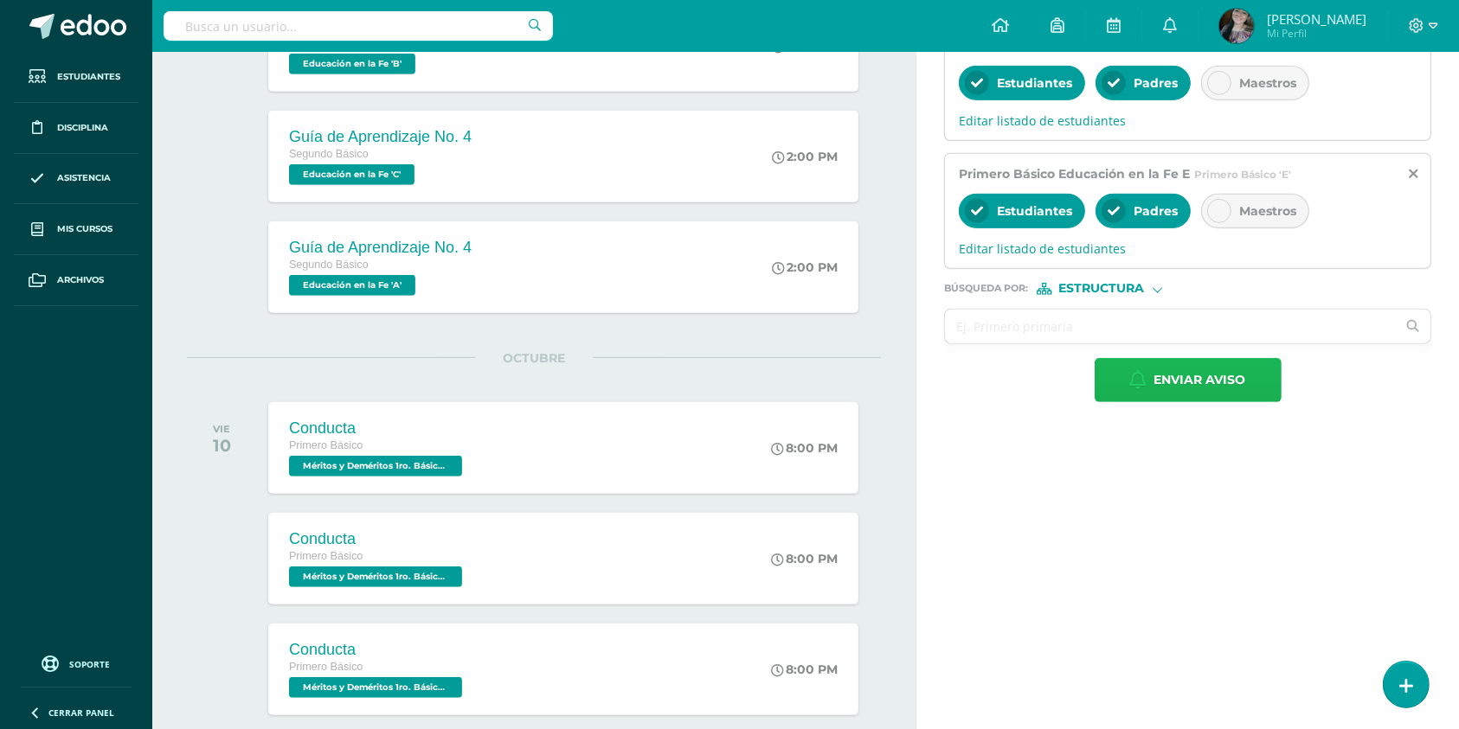
click at [1164, 388] on span "Enviar aviso" at bounding box center [1200, 380] width 92 height 42
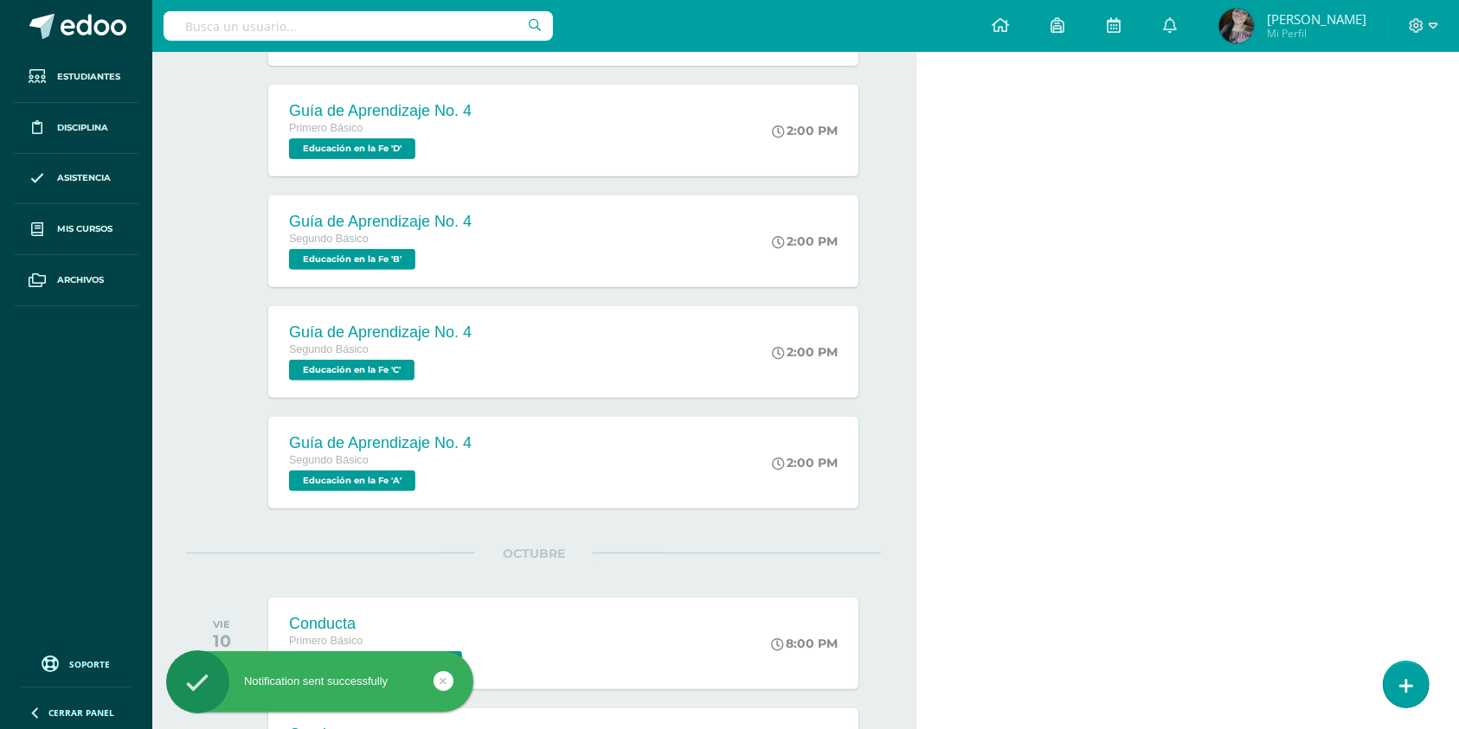
scroll to position [0, 0]
